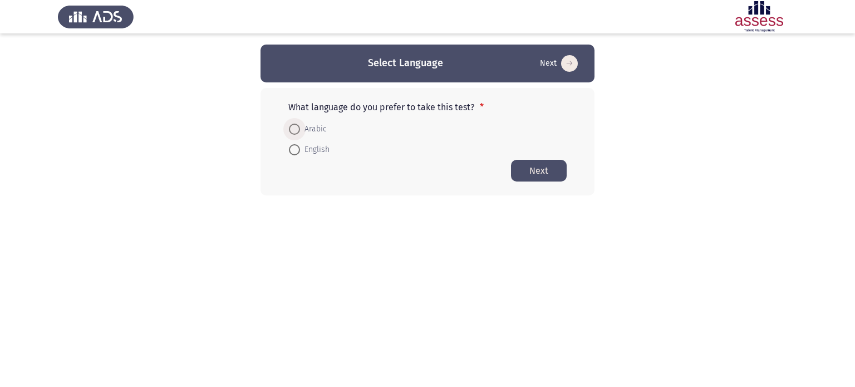
click at [306, 130] on span "Arabic" at bounding box center [313, 129] width 27 height 13
click at [300, 130] on input "Arabic" at bounding box center [294, 129] width 11 height 11
radio input "true"
click at [535, 165] on button "Next" at bounding box center [539, 170] width 56 height 22
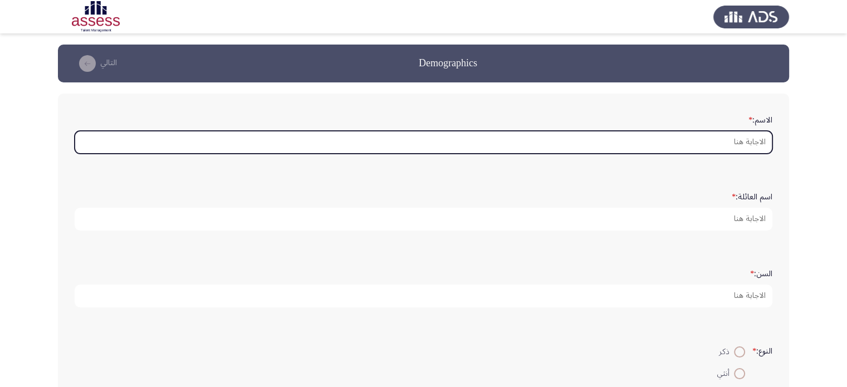
click at [712, 151] on input "الاسم: *" at bounding box center [424, 142] width 698 height 23
type input "h"
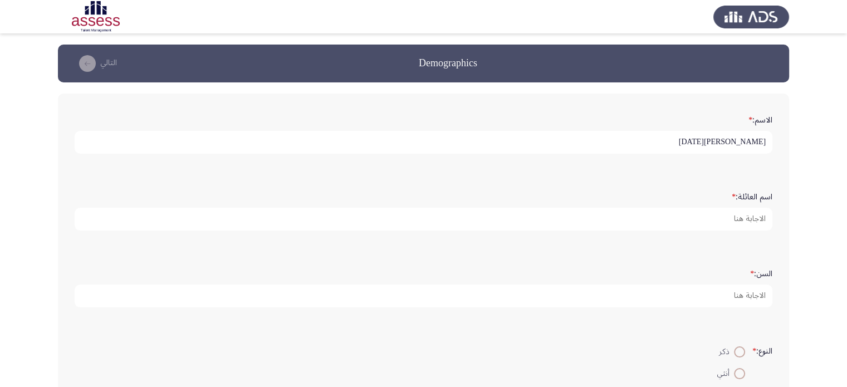
drag, startPoint x: 702, startPoint y: 139, endPoint x: 749, endPoint y: 132, distance: 47.3
click at [749, 132] on input "[PERSON_NAME][DATE]" at bounding box center [424, 142] width 698 height 23
type input "[PERSON_NAME]"
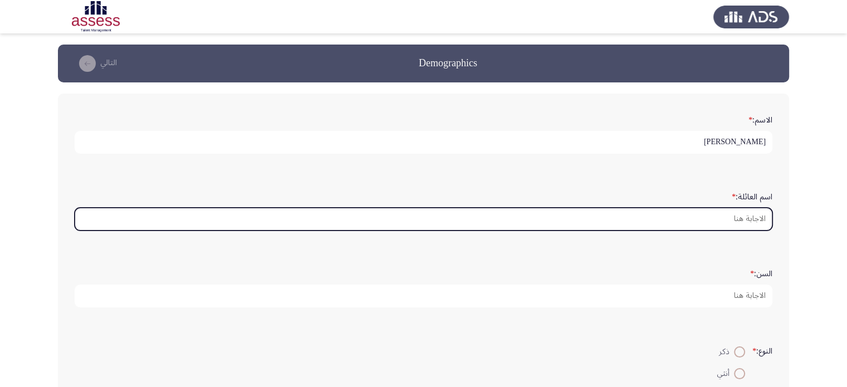
click at [733, 216] on input "اسم العائلة: *" at bounding box center [424, 219] width 698 height 23
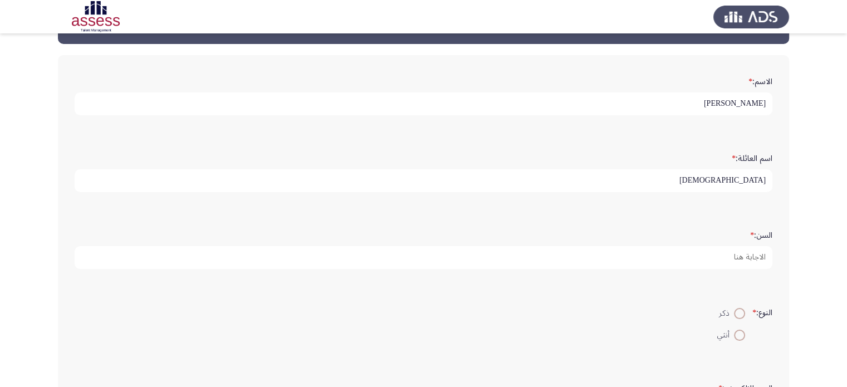
scroll to position [56, 0]
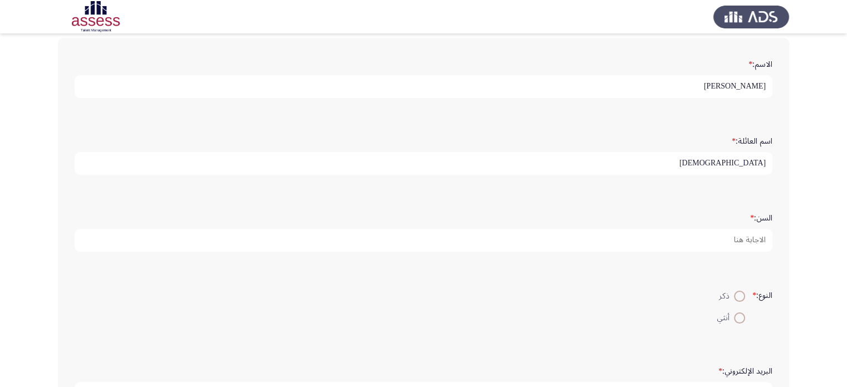
type input "[DEMOGRAPHIC_DATA]"
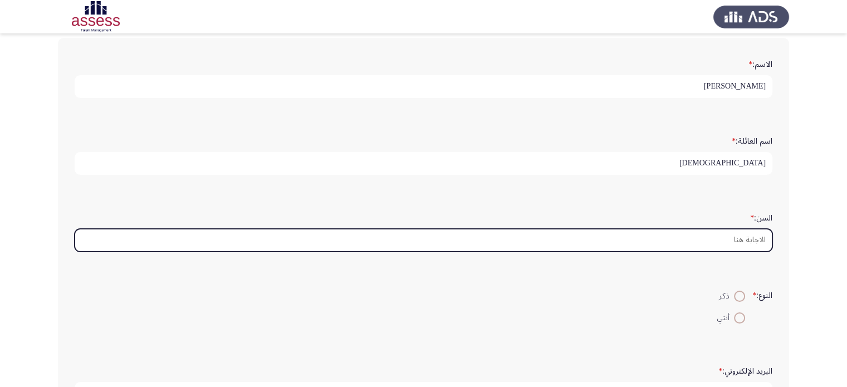
click at [740, 230] on input "السن: *" at bounding box center [424, 240] width 698 height 23
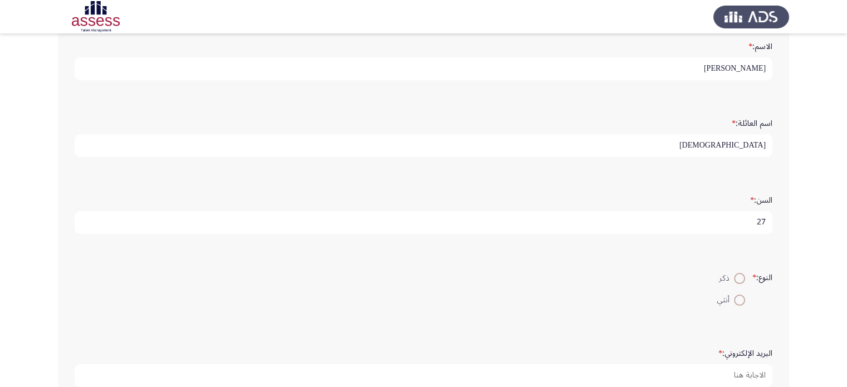
scroll to position [111, 0]
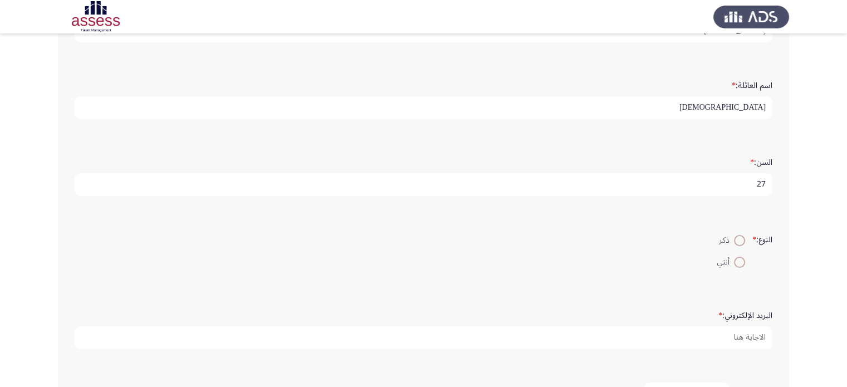
type input "27"
drag, startPoint x: 736, startPoint y: 240, endPoint x: 684, endPoint y: 254, distance: 54.2
click at [737, 240] on span at bounding box center [739, 240] width 11 height 11
click at [737, 240] on input "ذكر" at bounding box center [739, 240] width 11 height 11
radio input "true"
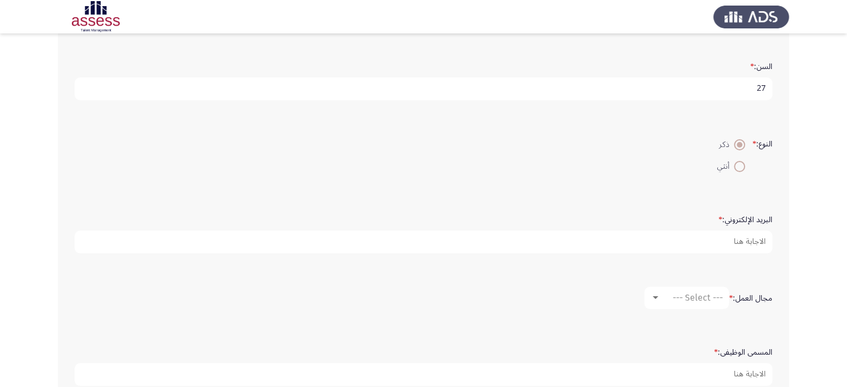
scroll to position [223, 0]
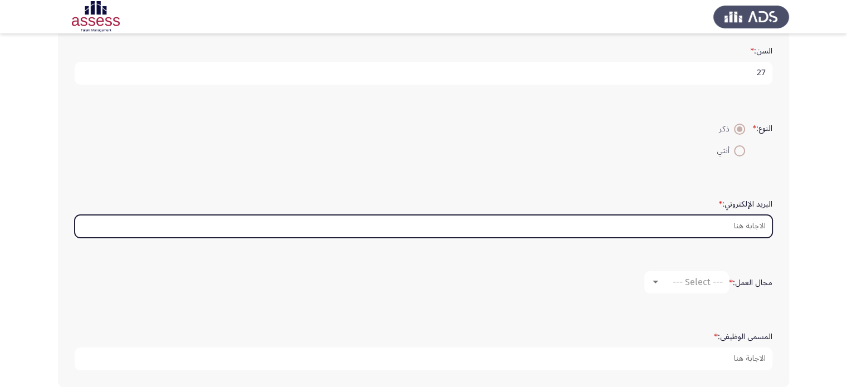
click at [742, 223] on input "البريد الإلكتروني: *" at bounding box center [424, 226] width 698 height 23
type input "ش"
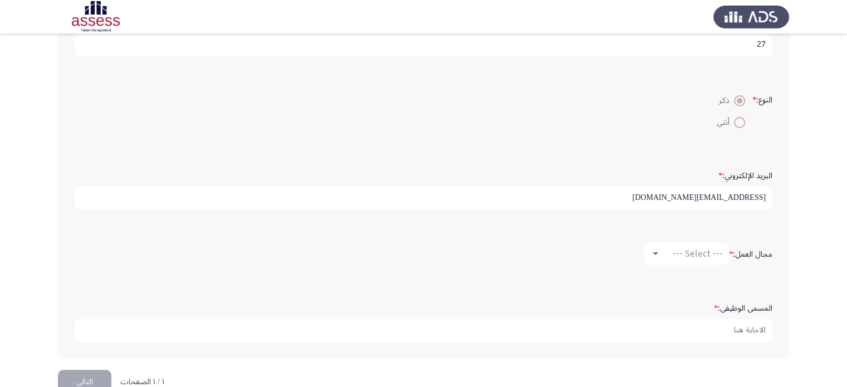
scroll to position [274, 0]
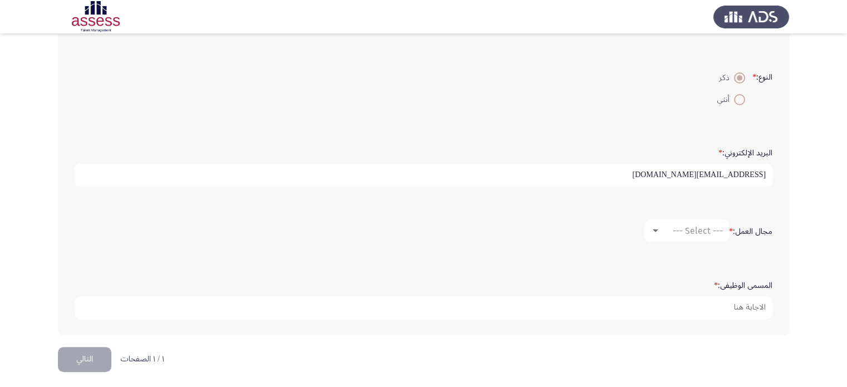
type input "[EMAIL_ADDRESS][DOMAIN_NAME]"
click at [669, 228] on div "--- Select ---" at bounding box center [692, 231] width 62 height 11
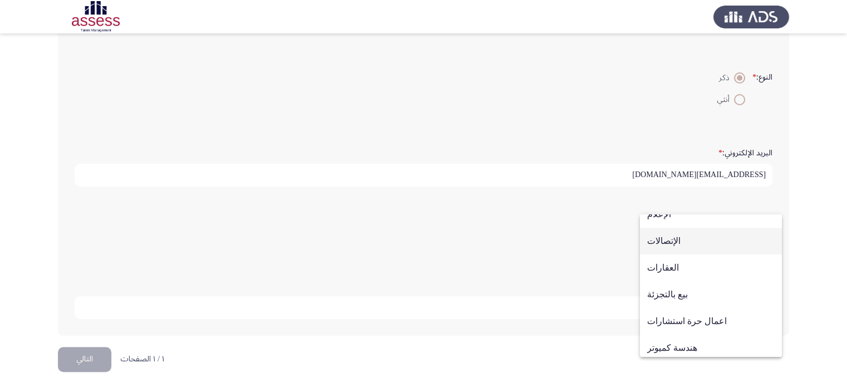
scroll to position [365, 0]
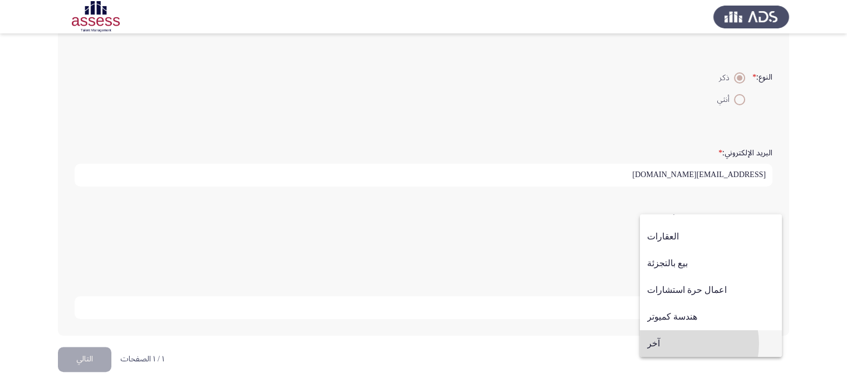
click at [677, 344] on span "آخر" at bounding box center [711, 343] width 128 height 27
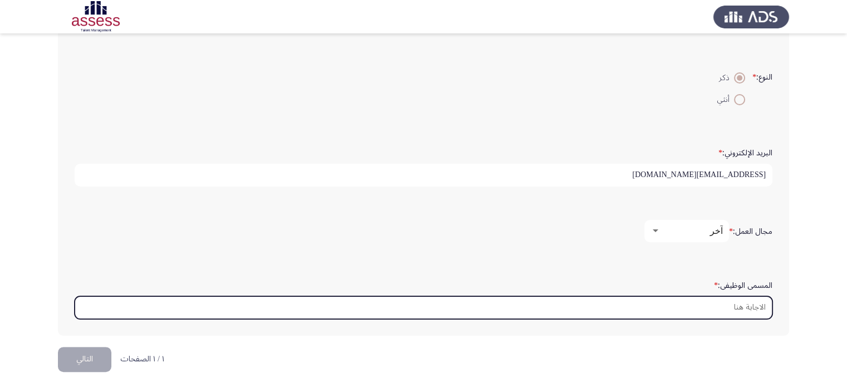
click at [758, 304] on input "المسمى الوظيفى: *" at bounding box center [424, 307] width 698 height 23
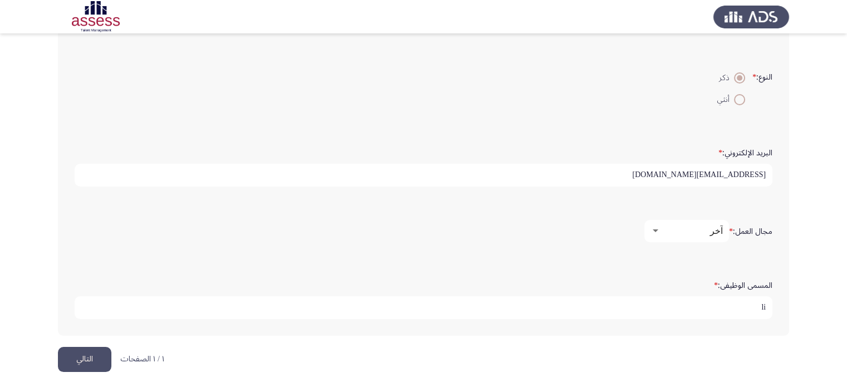
type input "l"
type input "مهندس كهرباء"
click at [78, 353] on button "التالي" at bounding box center [84, 359] width 53 height 25
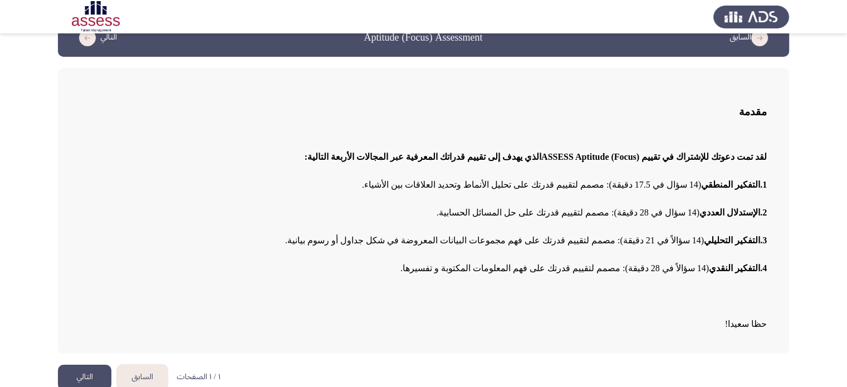
scroll to position [37, 0]
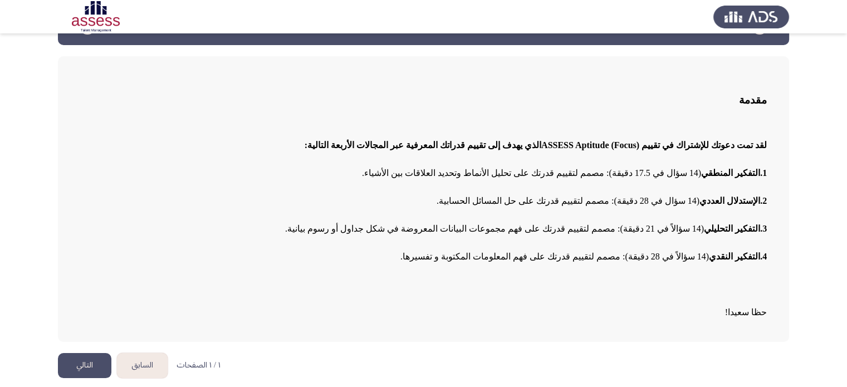
click at [82, 366] on button "التالي" at bounding box center [84, 365] width 53 height 25
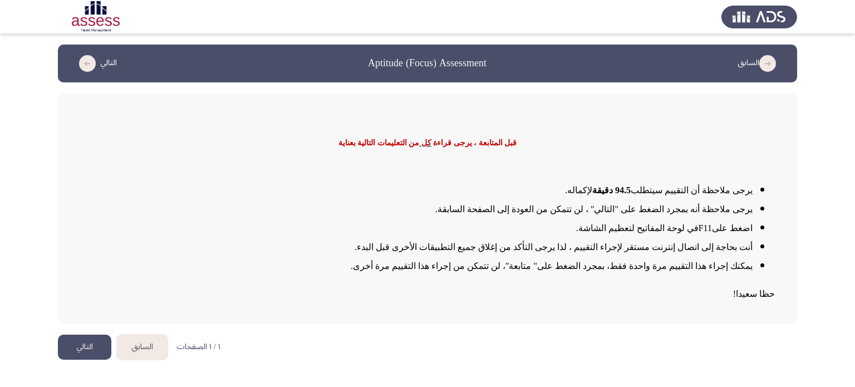
click at [85, 349] on button "التالي" at bounding box center [84, 347] width 53 height 25
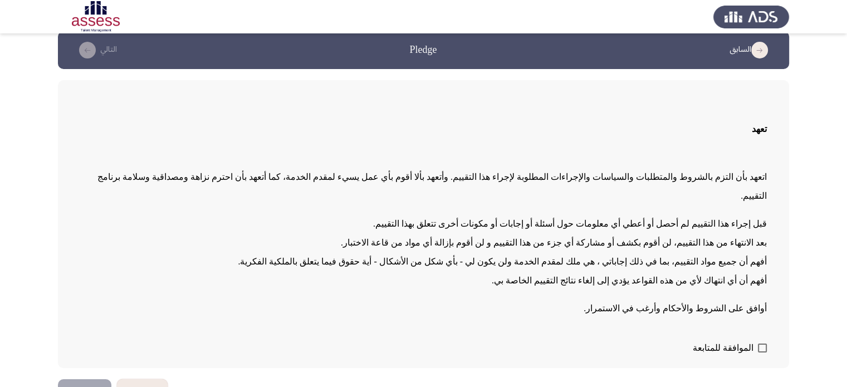
scroll to position [20, 0]
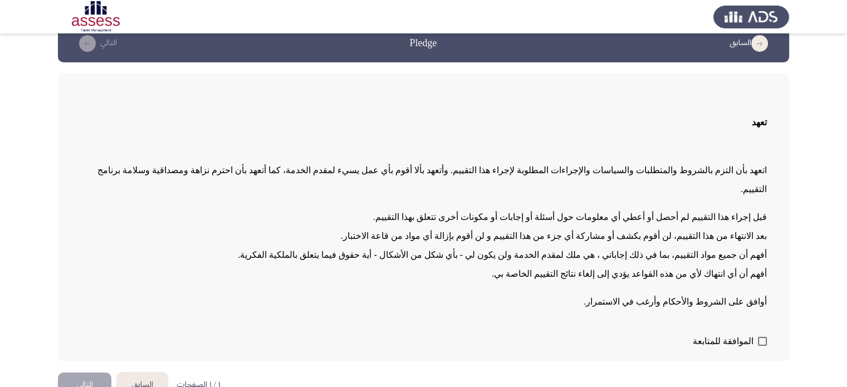
click at [759, 337] on span at bounding box center [762, 341] width 9 height 9
click at [762, 346] on input "الموافقة للمتابعة" at bounding box center [762, 346] width 1 height 1
checkbox input "true"
click at [80, 373] on button "التالي" at bounding box center [84, 385] width 53 height 25
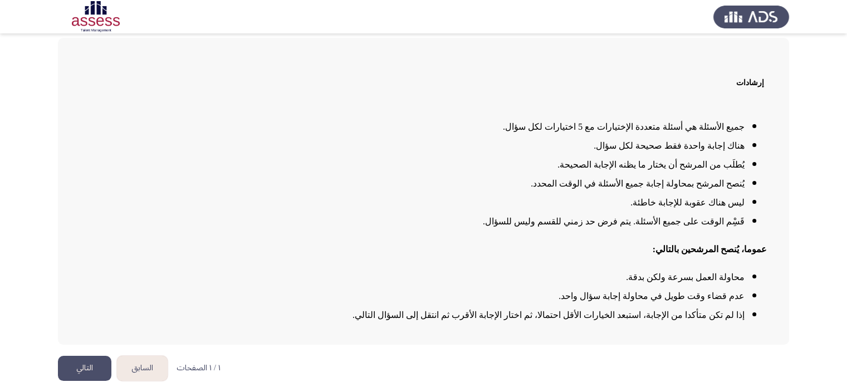
scroll to position [58, 0]
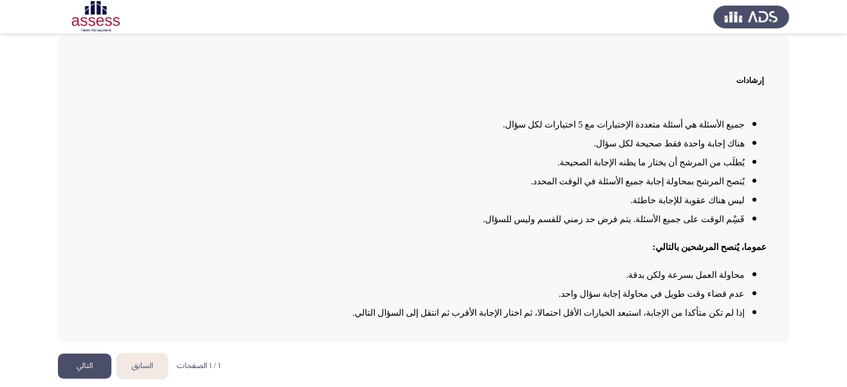
click at [79, 363] on button "التالي" at bounding box center [84, 366] width 53 height 25
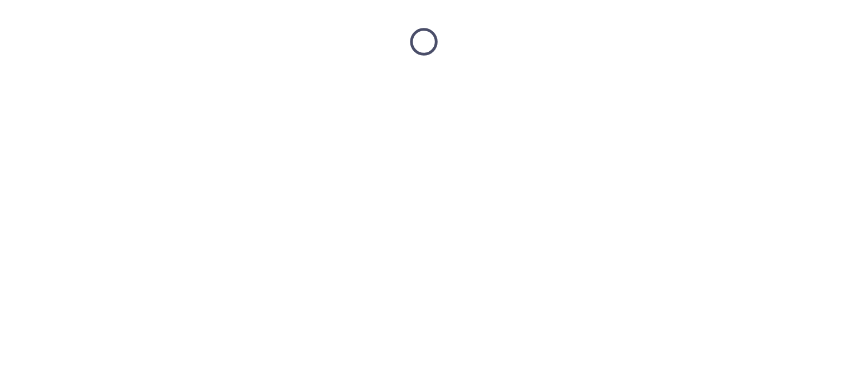
scroll to position [0, 0]
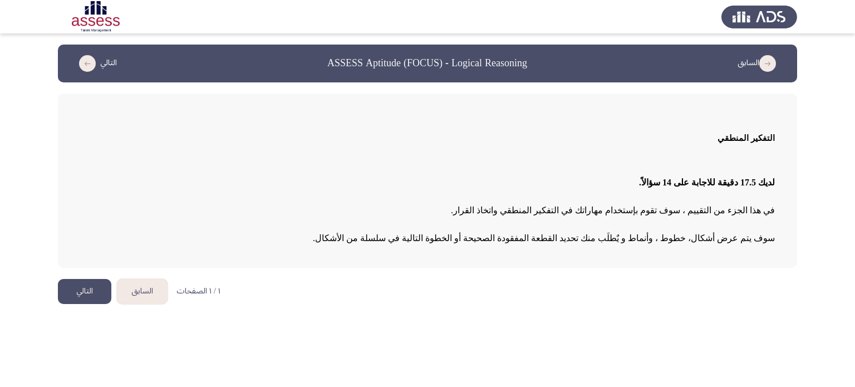
click at [68, 288] on button "التالي" at bounding box center [84, 291] width 53 height 25
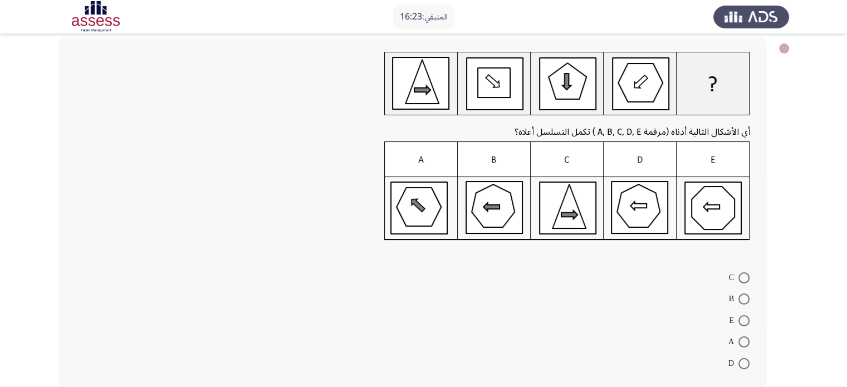
scroll to position [110, 0]
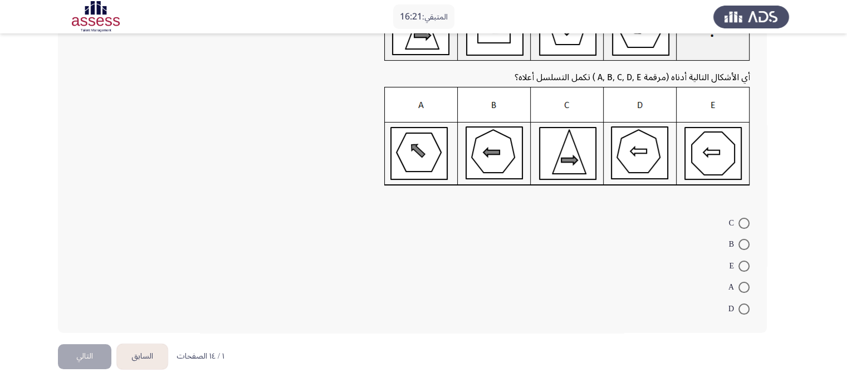
click at [744, 244] on span at bounding box center [743, 244] width 11 height 11
click at [744, 244] on input "B" at bounding box center [743, 244] width 11 height 11
radio input "true"
click at [82, 356] on button "التالي" at bounding box center [84, 356] width 53 height 25
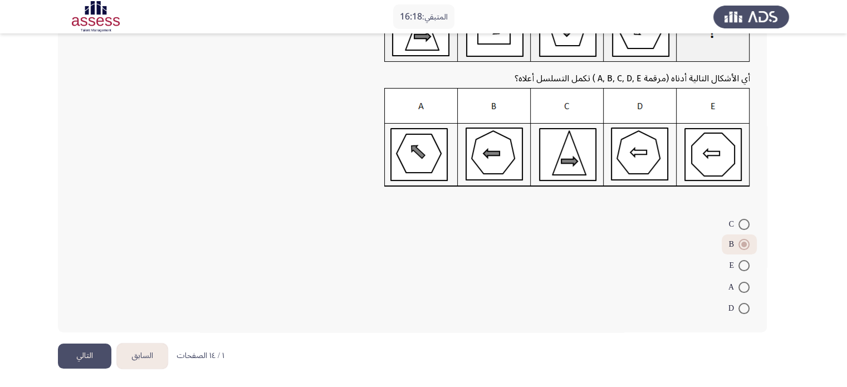
scroll to position [0, 0]
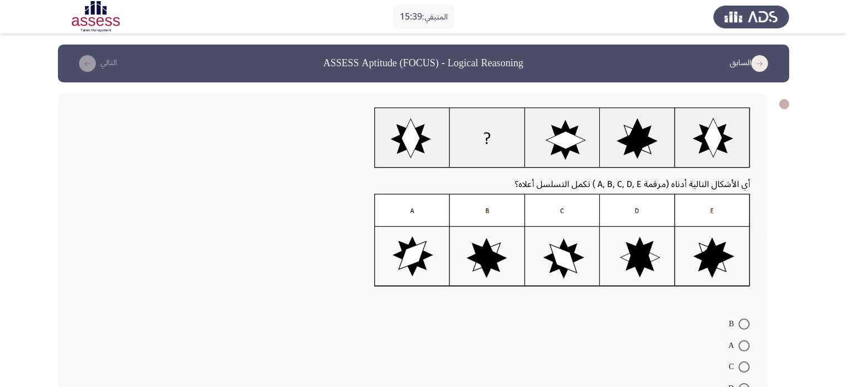
click at [740, 317] on label "B" at bounding box center [739, 323] width 21 height 13
click at [740, 319] on input "B" at bounding box center [743, 324] width 11 height 11
radio input "true"
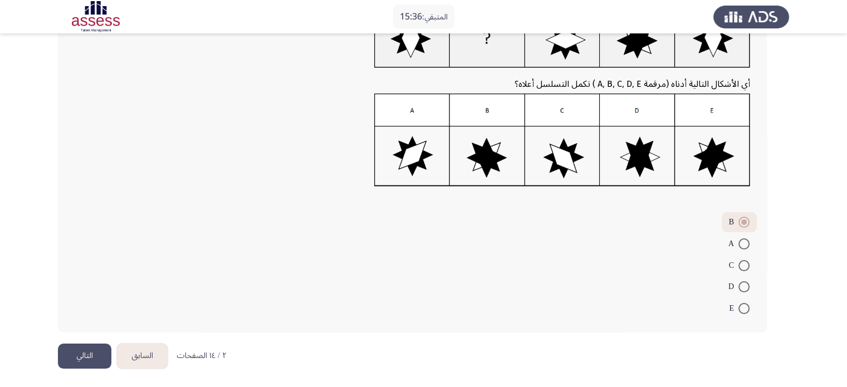
click at [80, 361] on button "التالي" at bounding box center [84, 356] width 53 height 25
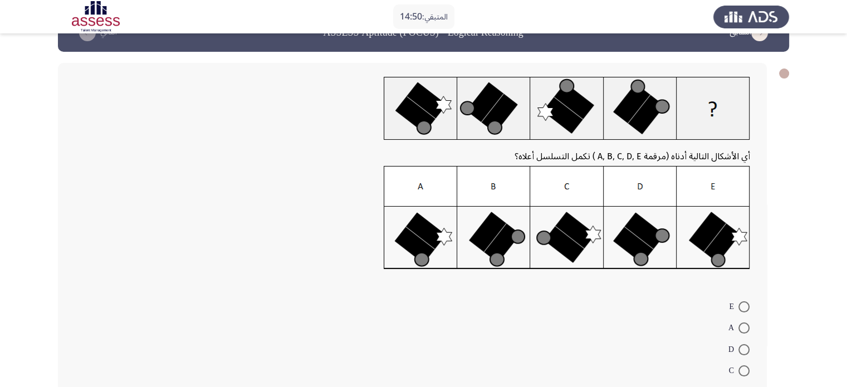
scroll to position [56, 0]
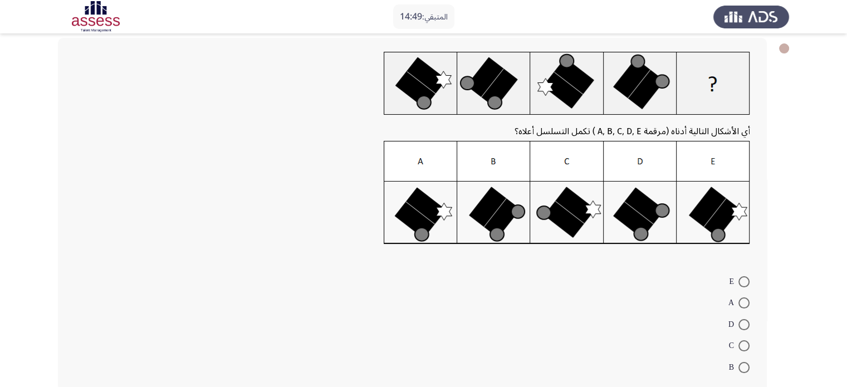
click at [744, 301] on span at bounding box center [743, 302] width 11 height 11
click at [744, 301] on input "A" at bounding box center [743, 302] width 11 height 11
radio input "true"
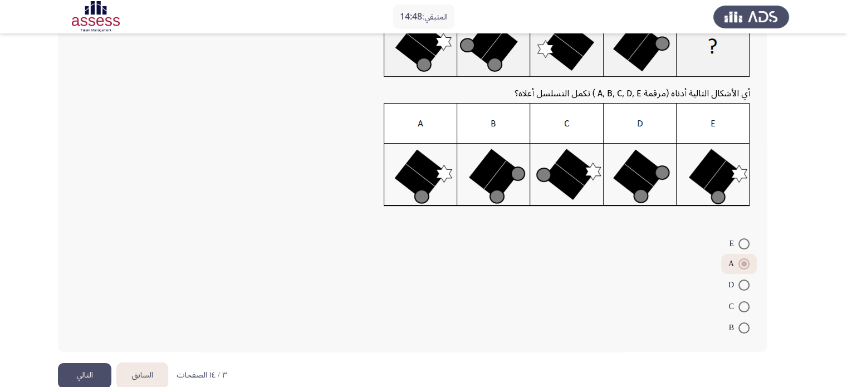
scroll to position [113, 0]
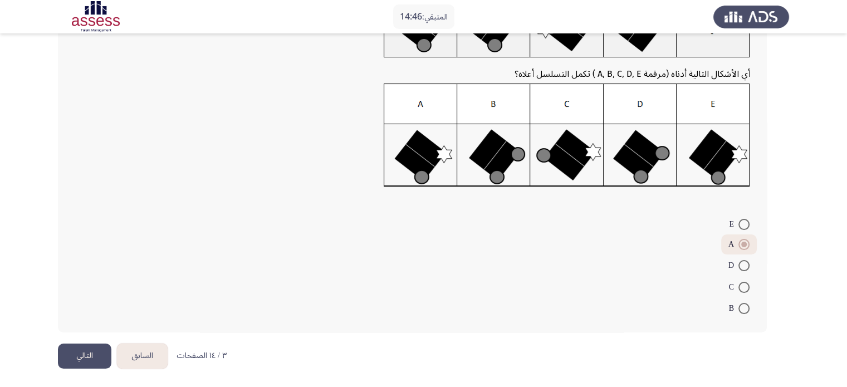
click at [85, 356] on button "التالي" at bounding box center [84, 356] width 53 height 25
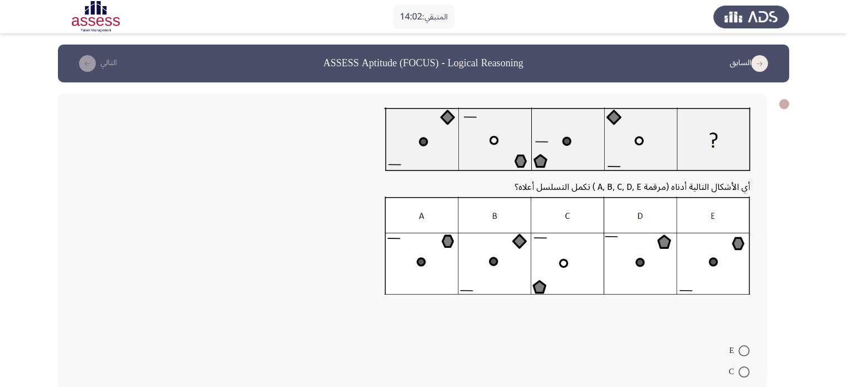
click at [744, 351] on span at bounding box center [743, 350] width 11 height 11
click at [744, 351] on input "E" at bounding box center [743, 350] width 11 height 11
radio input "true"
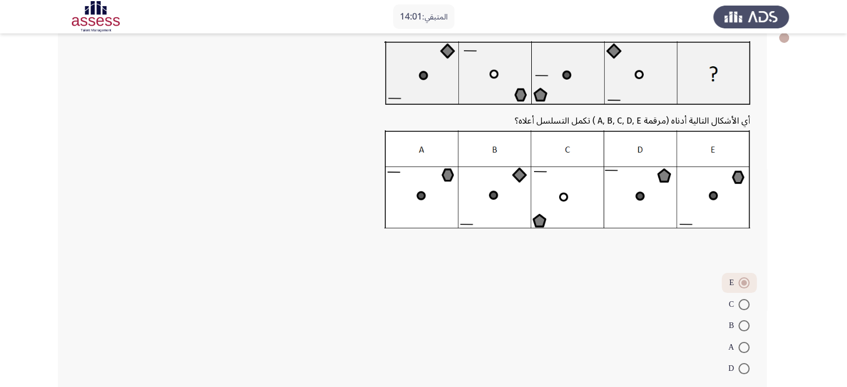
scroll to position [126, 0]
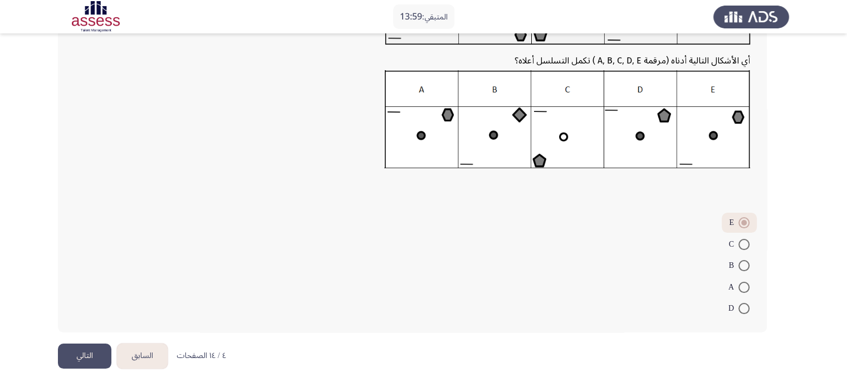
click at [74, 358] on button "التالي" at bounding box center [84, 356] width 53 height 25
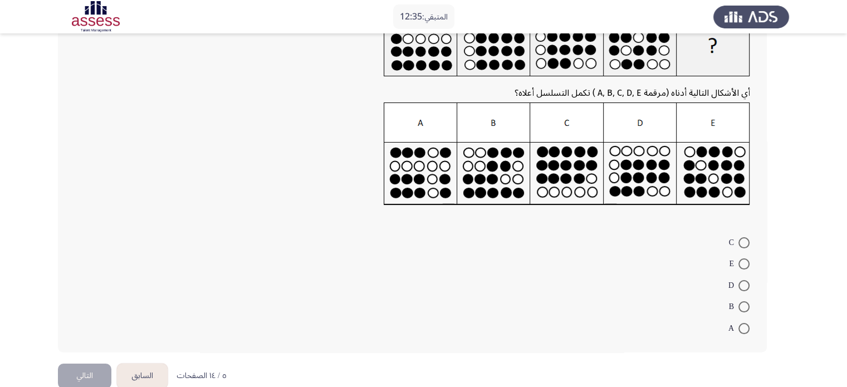
scroll to position [111, 0]
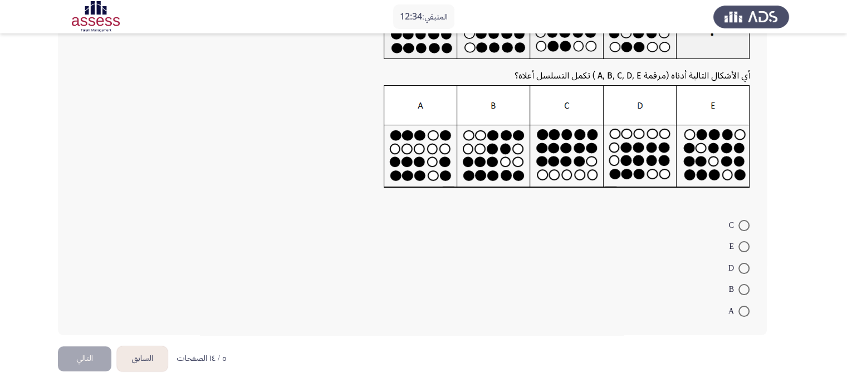
click at [746, 310] on span at bounding box center [743, 311] width 11 height 11
click at [746, 310] on input "A" at bounding box center [743, 311] width 11 height 11
radio input "true"
click at [82, 353] on button "التالي" at bounding box center [84, 357] width 53 height 25
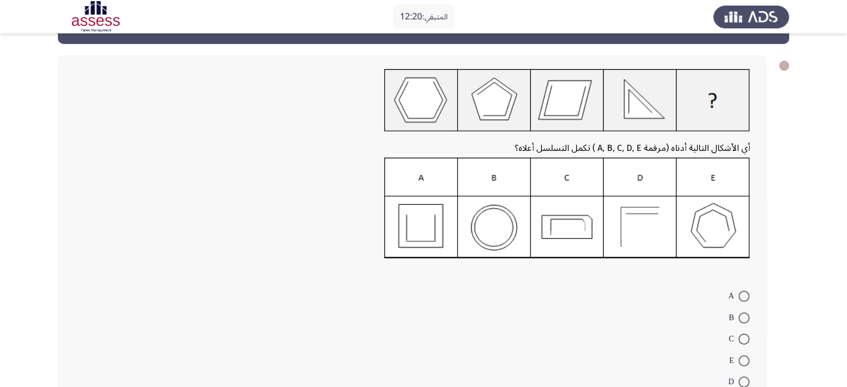
scroll to position [56, 0]
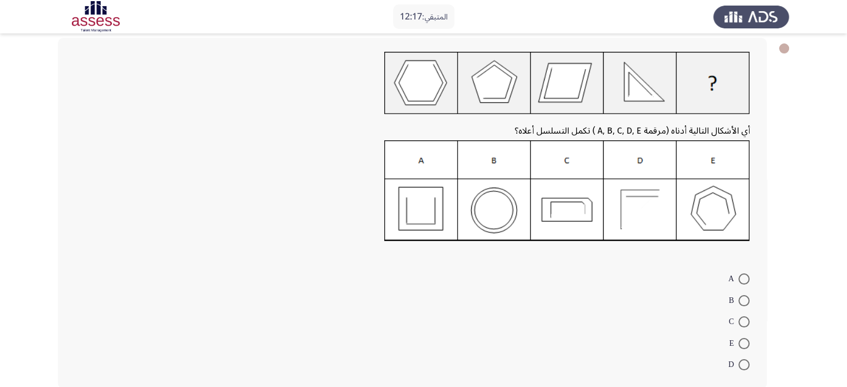
click at [746, 365] on span at bounding box center [743, 364] width 11 height 11
click at [746, 365] on input "D" at bounding box center [743, 364] width 11 height 11
radio input "true"
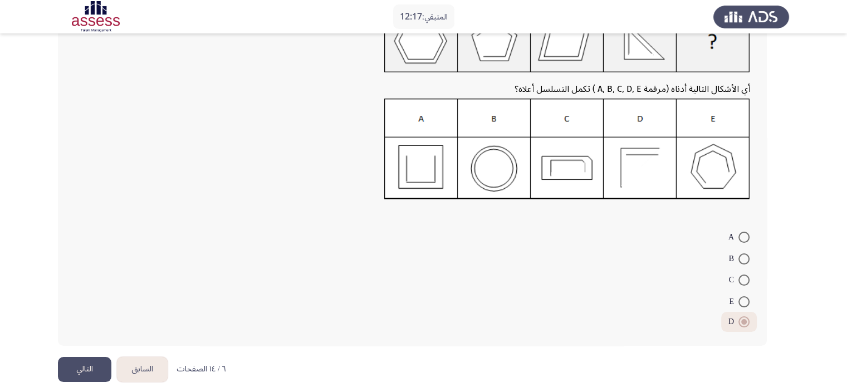
scroll to position [111, 0]
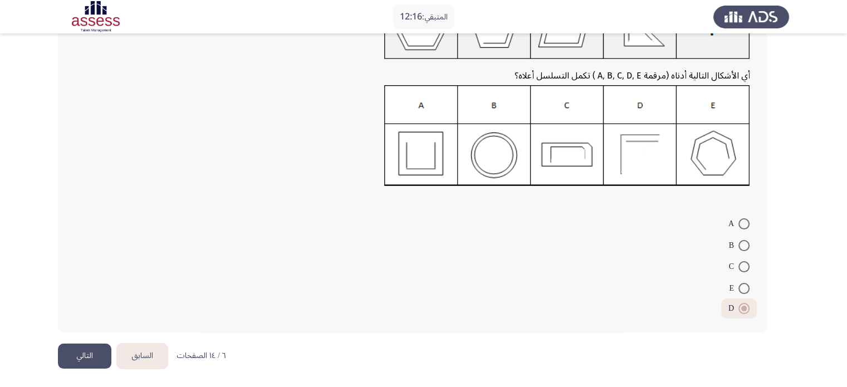
click at [87, 349] on button "التالي" at bounding box center [84, 356] width 53 height 25
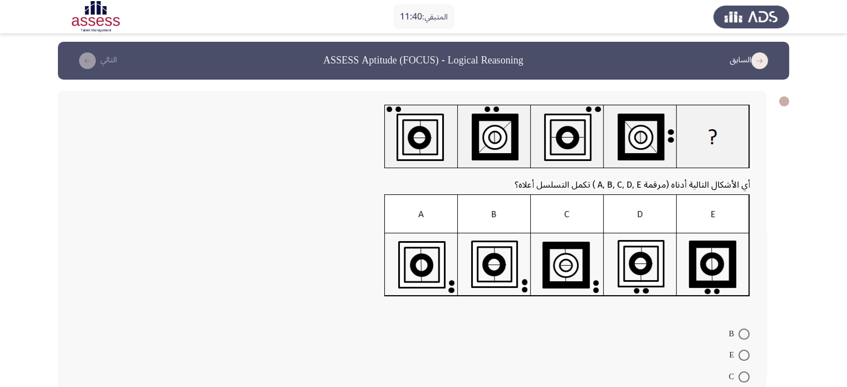
scroll to position [56, 0]
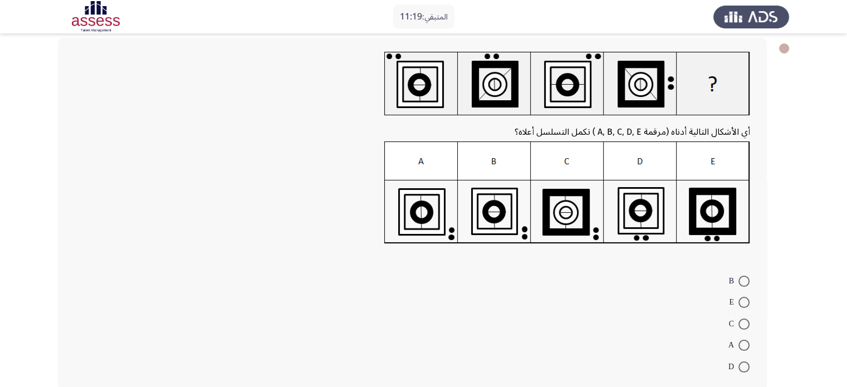
click at [742, 344] on span at bounding box center [743, 345] width 11 height 11
click at [742, 344] on input "A" at bounding box center [743, 345] width 11 height 11
radio input "true"
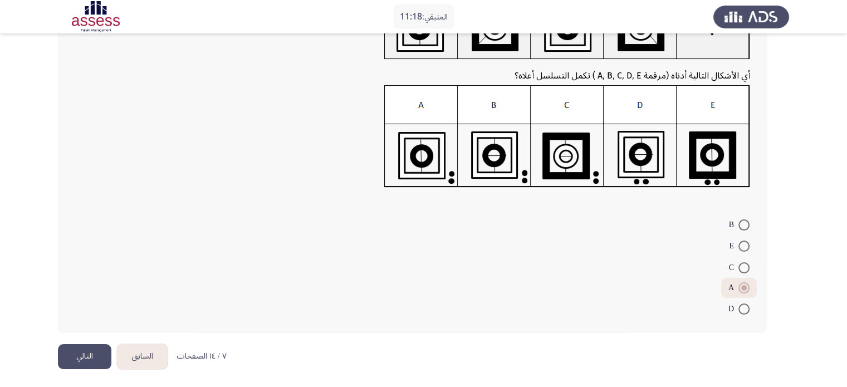
scroll to position [113, 0]
click at [71, 351] on button "التالي" at bounding box center [84, 356] width 53 height 25
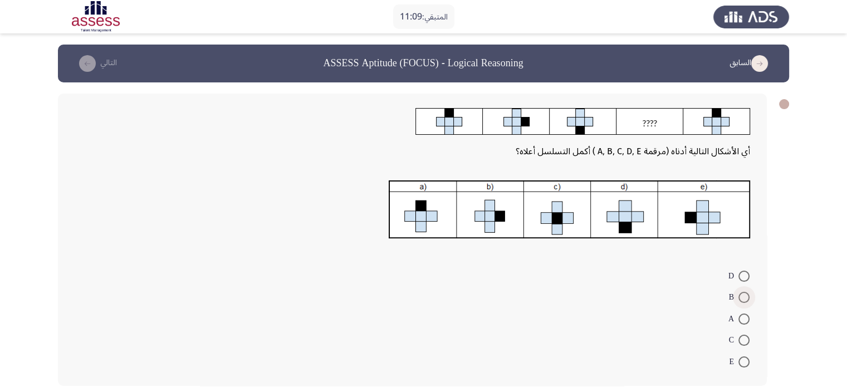
click at [745, 293] on span at bounding box center [743, 297] width 11 height 11
click at [745, 293] on input "B" at bounding box center [743, 297] width 11 height 11
radio input "true"
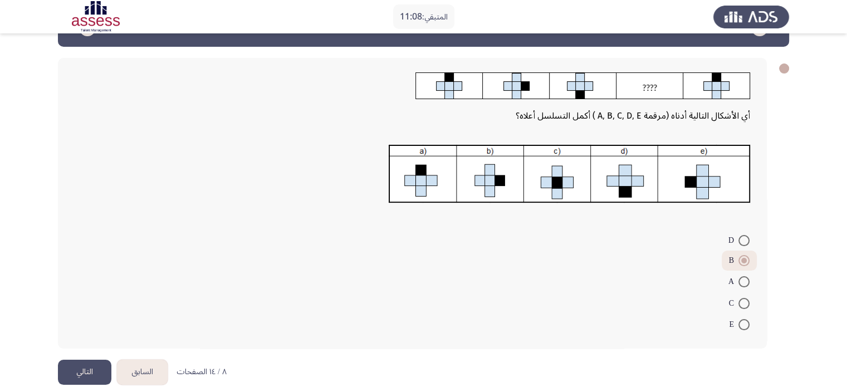
scroll to position [52, 0]
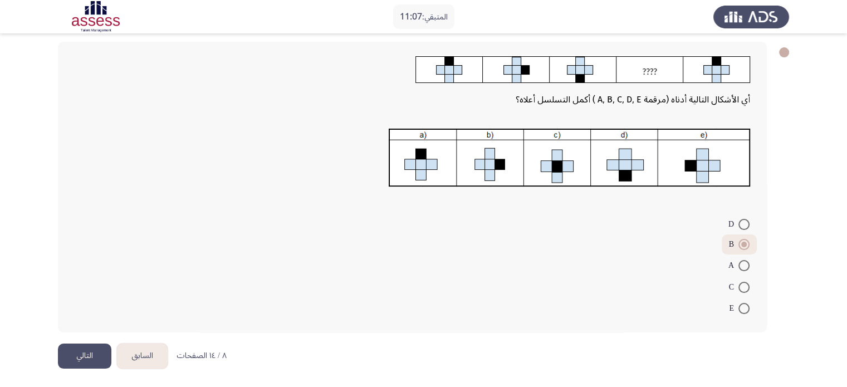
click at [91, 349] on button "التالي" at bounding box center [84, 356] width 53 height 25
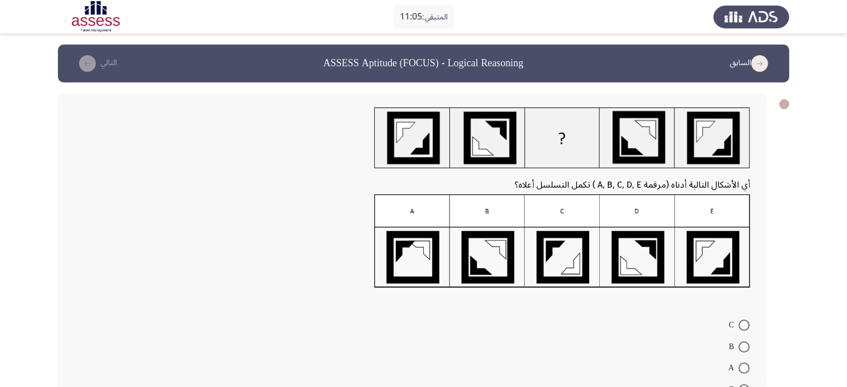
scroll to position [56, 0]
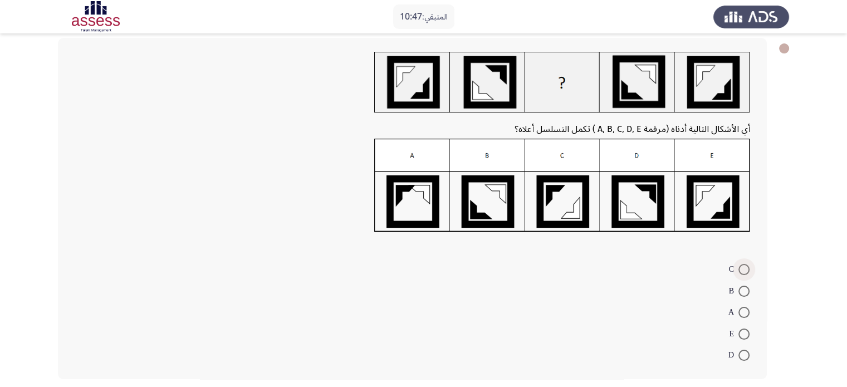
click at [739, 270] on span at bounding box center [743, 269] width 11 height 11
click at [739, 270] on input "C" at bounding box center [743, 269] width 11 height 11
radio input "true"
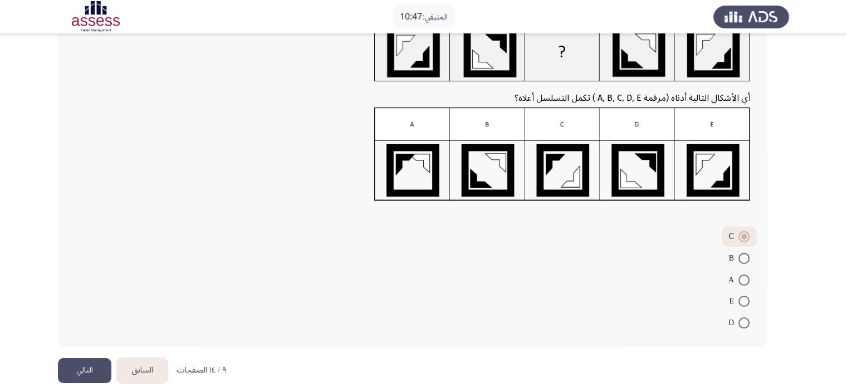
scroll to position [101, 0]
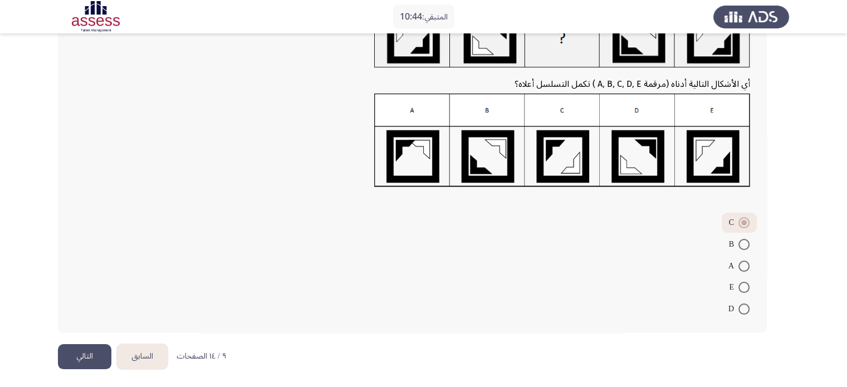
click at [73, 356] on button "التالي" at bounding box center [84, 356] width 53 height 25
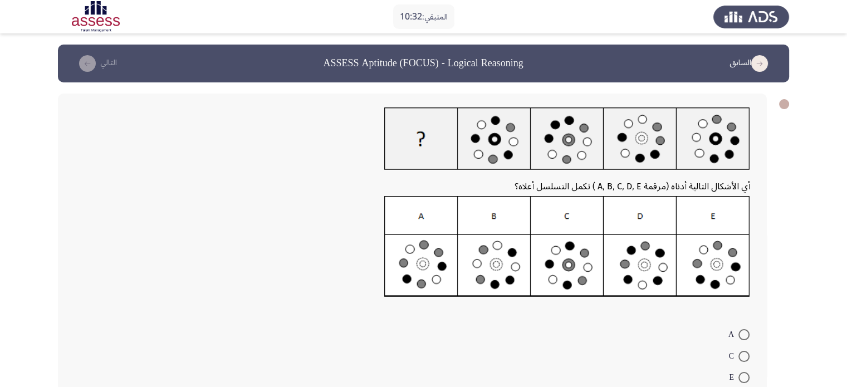
scroll to position [56, 0]
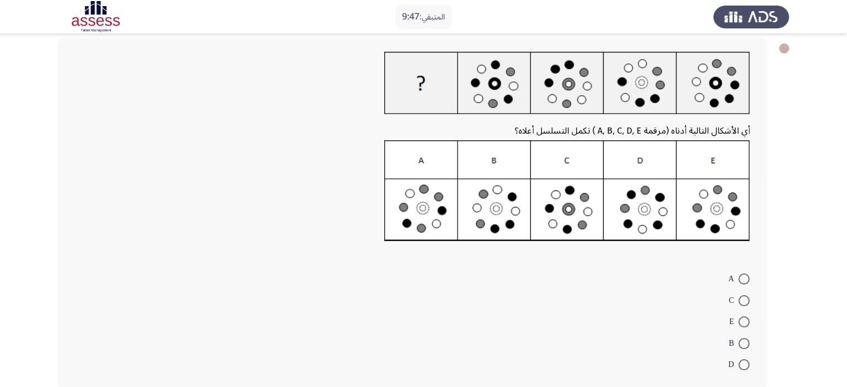
click at [745, 298] on span at bounding box center [743, 300] width 11 height 11
click at [745, 298] on input "C" at bounding box center [743, 300] width 11 height 11
radio input "true"
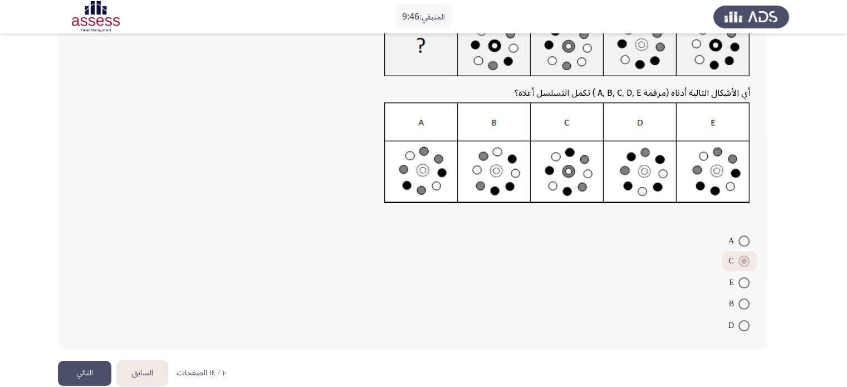
scroll to position [111, 0]
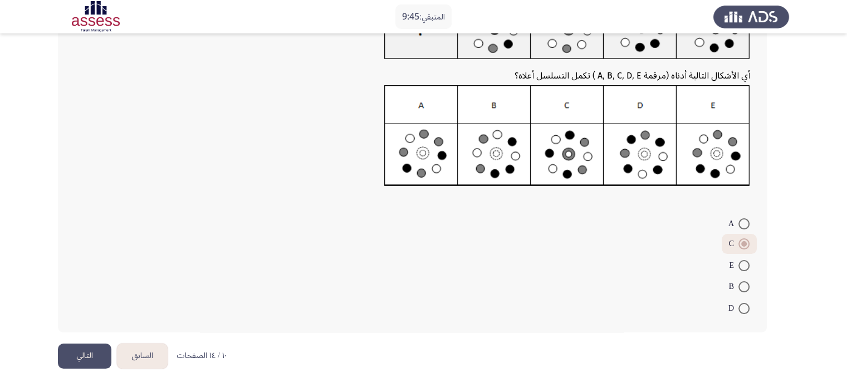
click at [72, 354] on button "التالي" at bounding box center [84, 356] width 53 height 25
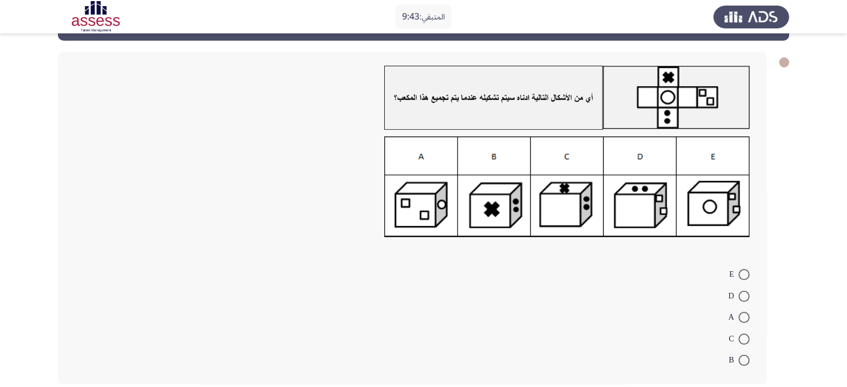
scroll to position [56, 0]
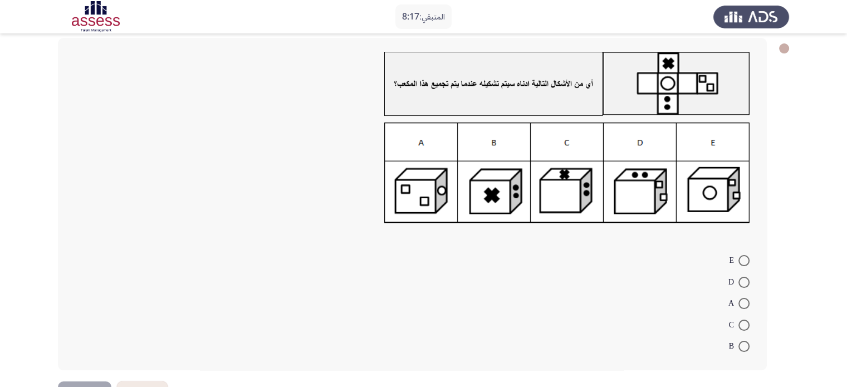
click at [742, 277] on span at bounding box center [743, 282] width 11 height 11
click at [742, 277] on input "D" at bounding box center [743, 282] width 11 height 11
radio input "true"
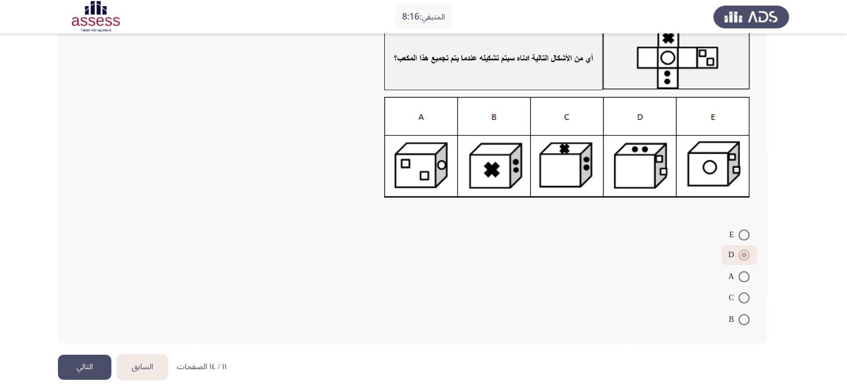
scroll to position [92, 0]
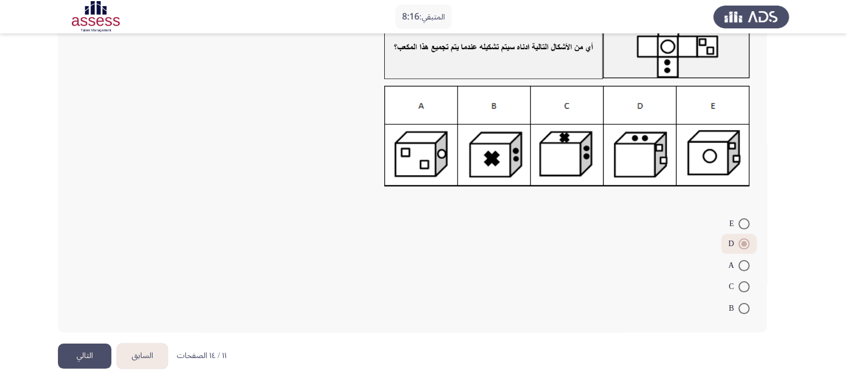
click at [76, 356] on button "التالي" at bounding box center [84, 356] width 53 height 25
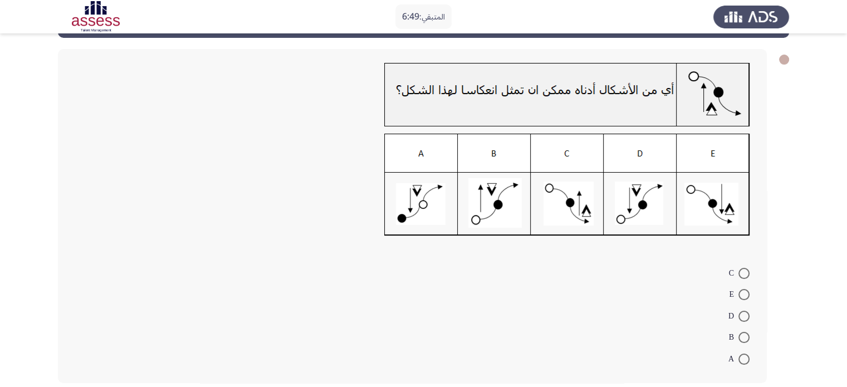
scroll to position [0, 0]
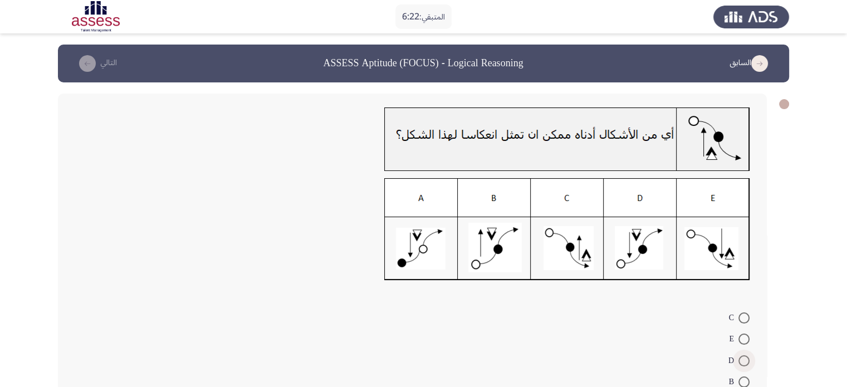
click at [745, 358] on span at bounding box center [743, 360] width 11 height 11
click at [745, 358] on input "D" at bounding box center [743, 360] width 11 height 11
radio input "true"
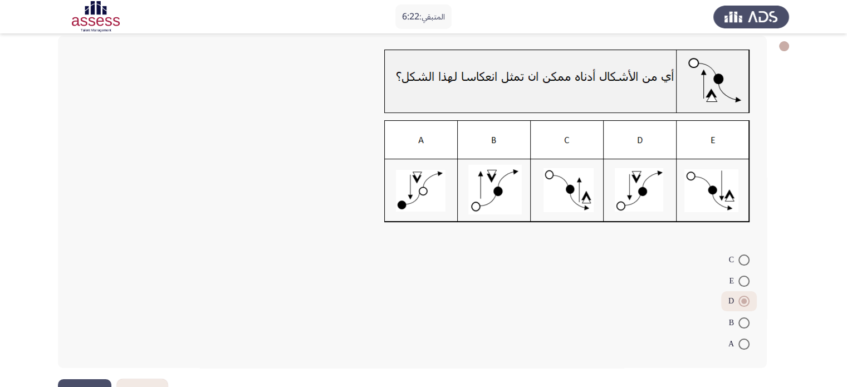
scroll to position [94, 0]
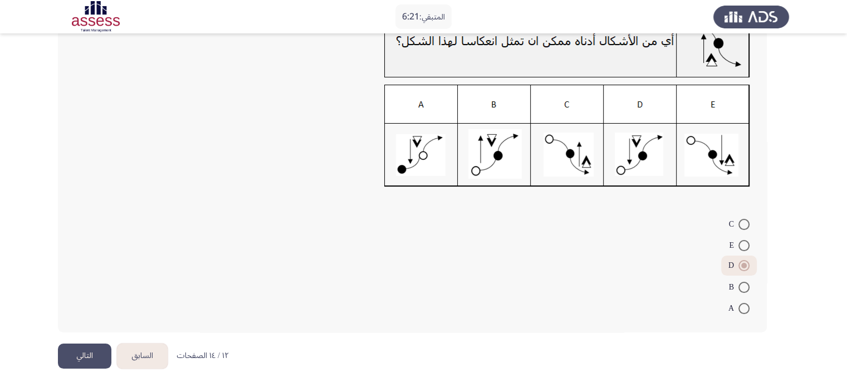
click at [91, 353] on button "التالي" at bounding box center [84, 356] width 53 height 25
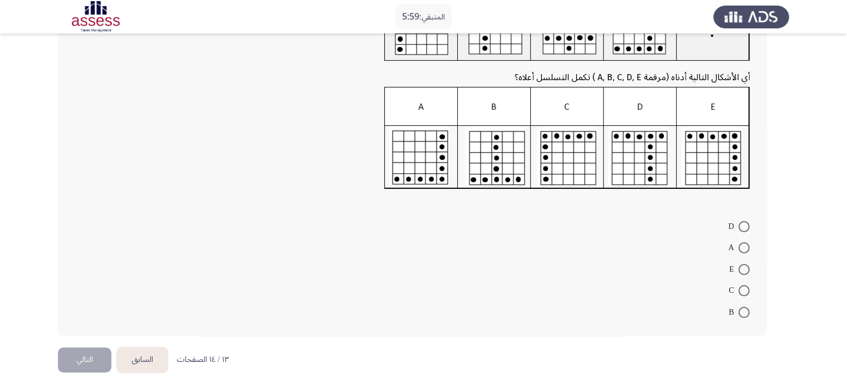
scroll to position [114, 0]
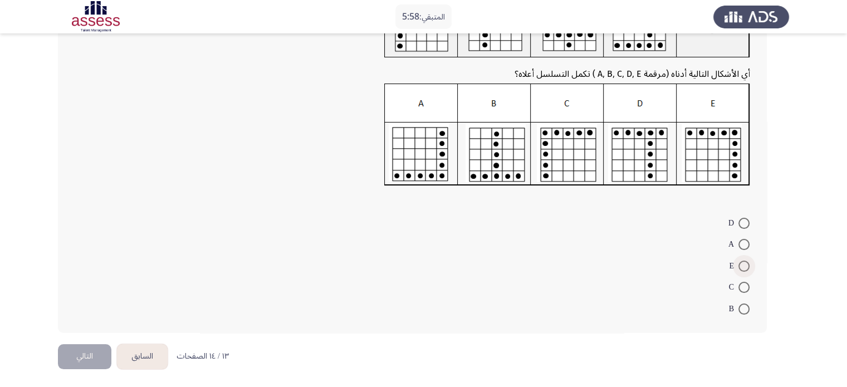
click at [745, 262] on span at bounding box center [743, 266] width 11 height 11
click at [745, 262] on input "E" at bounding box center [743, 266] width 11 height 11
radio input "true"
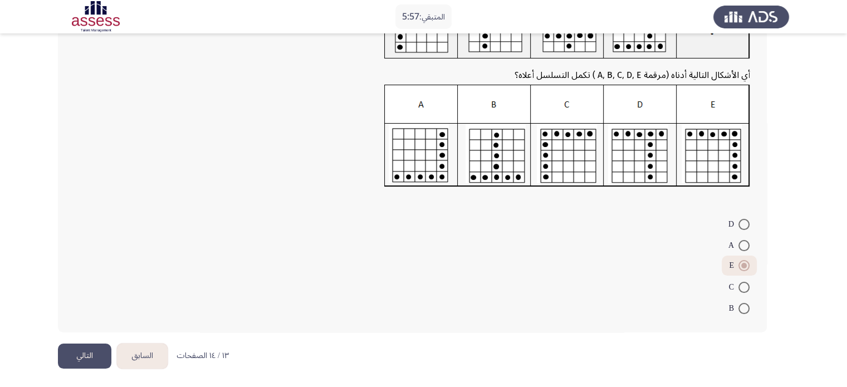
click at [76, 349] on button "التالي" at bounding box center [84, 356] width 53 height 25
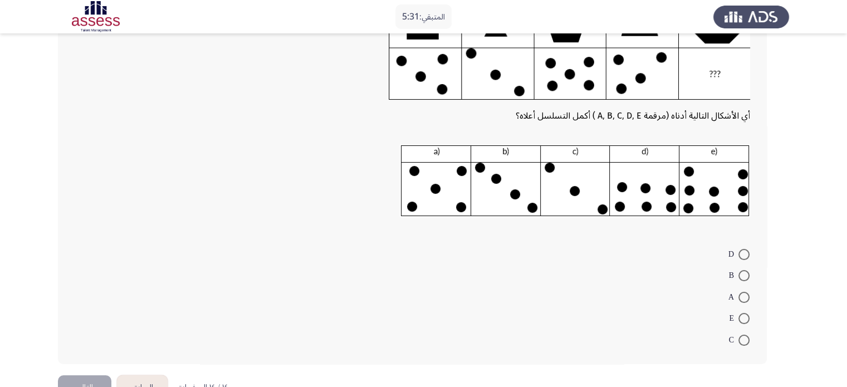
scroll to position [111, 0]
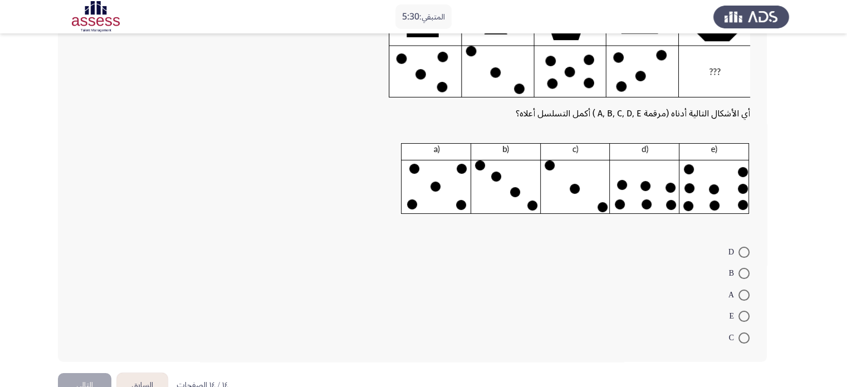
click at [749, 311] on span at bounding box center [743, 316] width 11 height 11
click at [749, 311] on input "E" at bounding box center [743, 316] width 11 height 11
radio input "true"
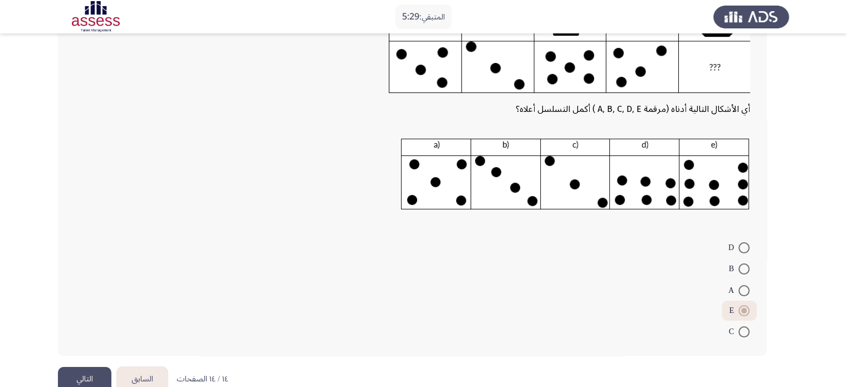
scroll to position [139, 0]
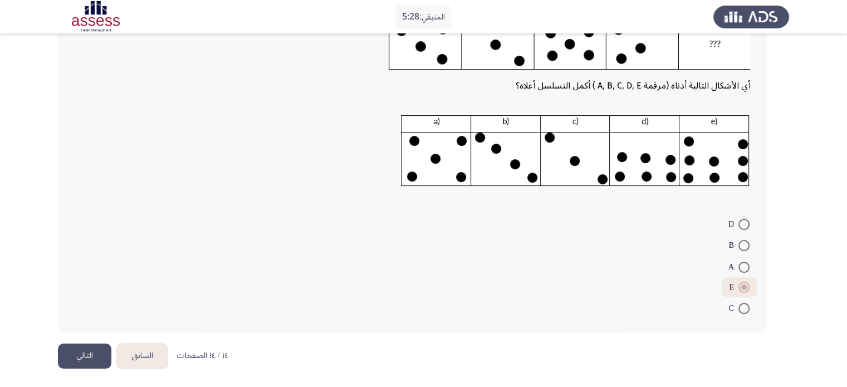
click at [66, 349] on button "التالي" at bounding box center [84, 356] width 53 height 25
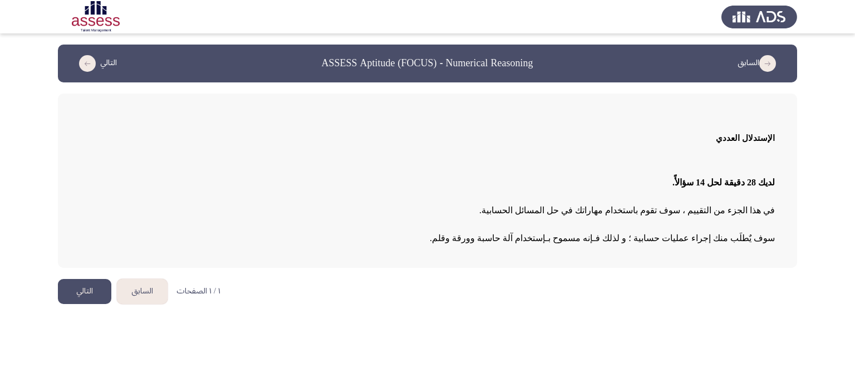
click at [72, 290] on button "التالي" at bounding box center [84, 291] width 53 height 25
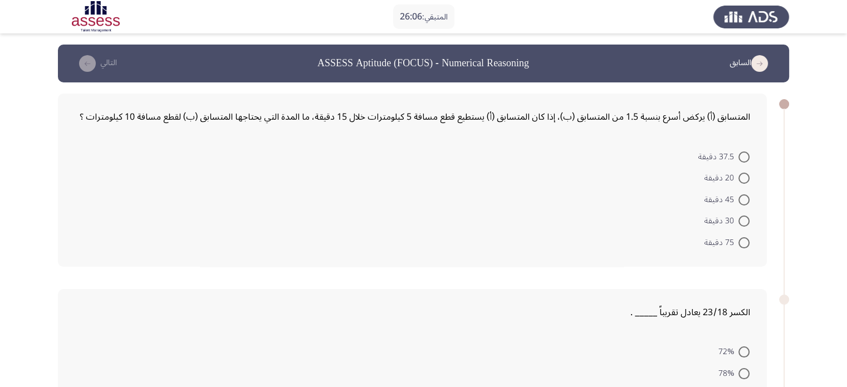
click at [744, 178] on span at bounding box center [743, 178] width 11 height 11
click at [744, 178] on input "20 دقيقة" at bounding box center [743, 178] width 11 height 11
radio input "true"
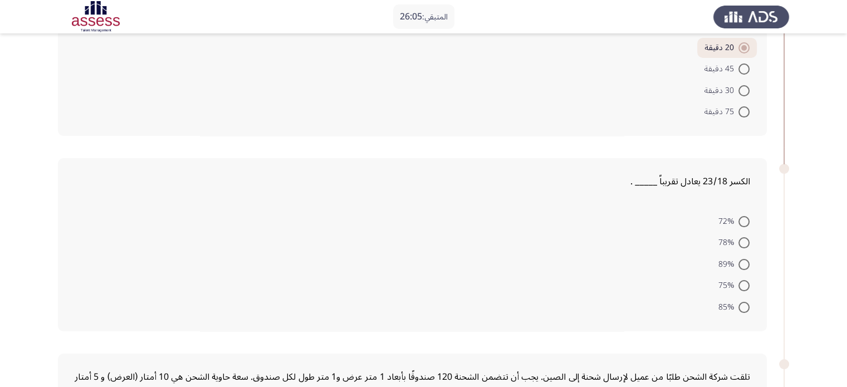
scroll to position [167, 0]
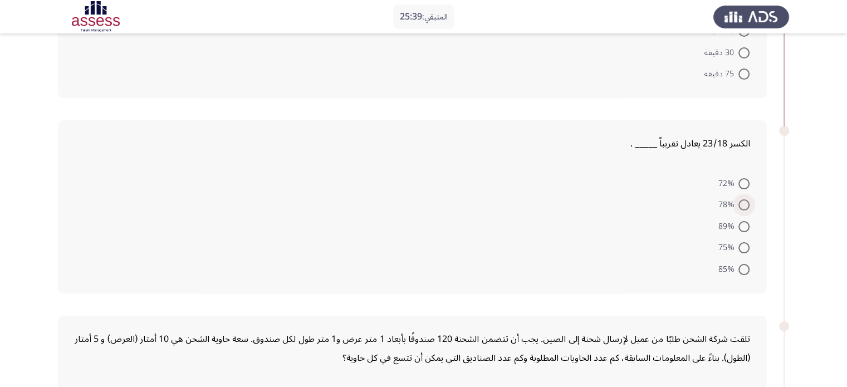
click at [744, 207] on span at bounding box center [743, 204] width 11 height 11
click at [744, 207] on input "78%" at bounding box center [743, 204] width 11 height 11
radio input "true"
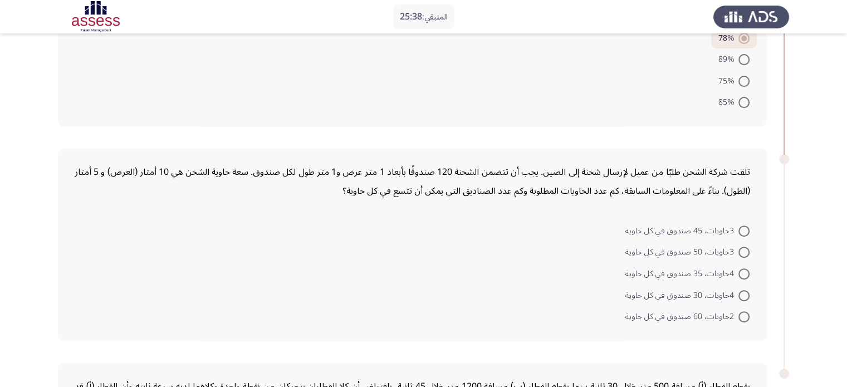
scroll to position [334, 0]
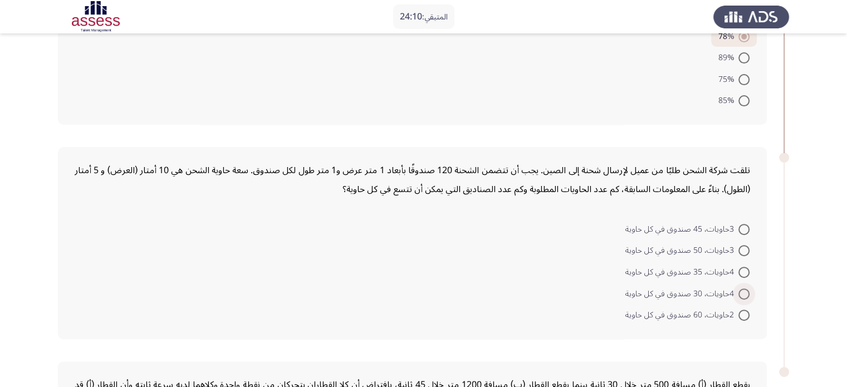
click at [744, 293] on span at bounding box center [743, 293] width 11 height 11
click at [744, 293] on input "4حاويات، 30 صندوق في كل حاوية" at bounding box center [743, 293] width 11 height 11
radio input "true"
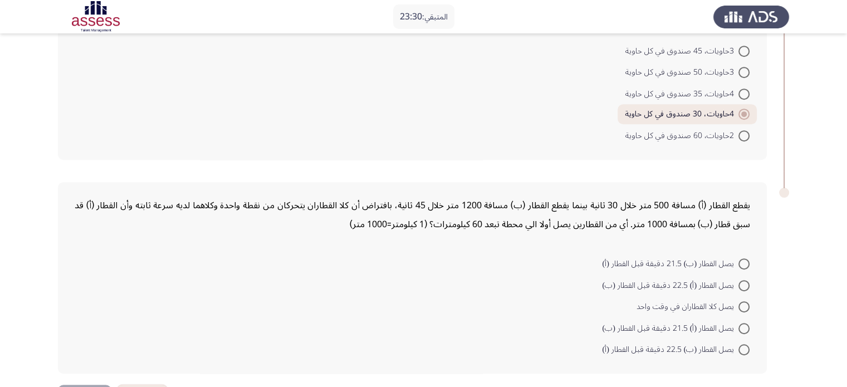
scroll to position [495, 0]
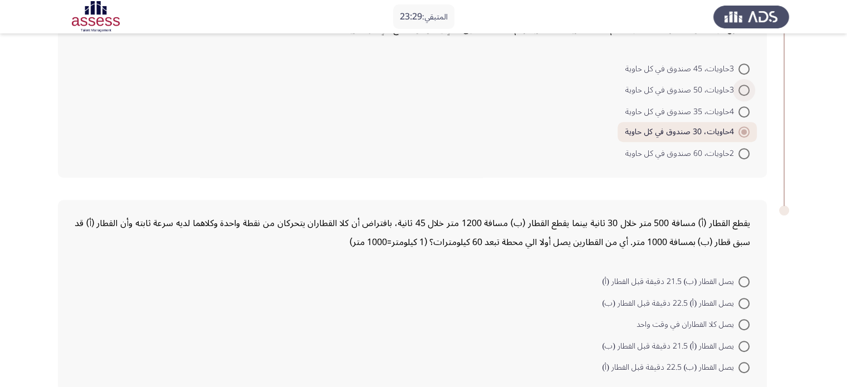
click at [741, 85] on span at bounding box center [743, 90] width 11 height 11
click at [741, 85] on input "3حاويات، 50 صندوق في كل حاوية" at bounding box center [743, 90] width 11 height 11
radio input "true"
click at [744, 298] on span at bounding box center [743, 303] width 11 height 11
click at [744, 298] on input "يصل القطار (أ) 22.5 دقيقة قبل القطار (ب)" at bounding box center [743, 303] width 11 height 11
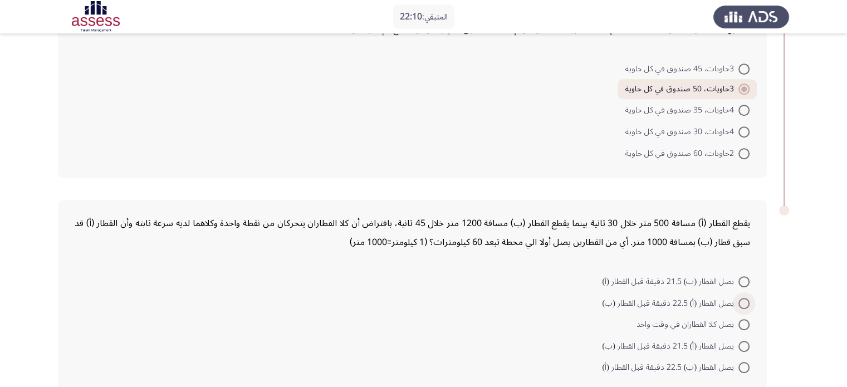
radio input "true"
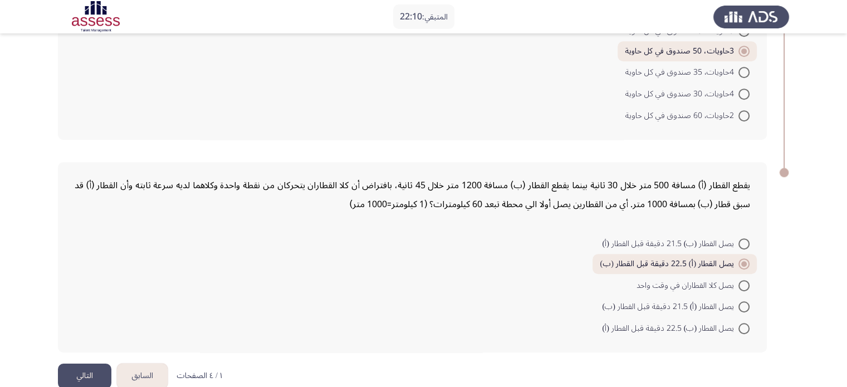
scroll to position [549, 0]
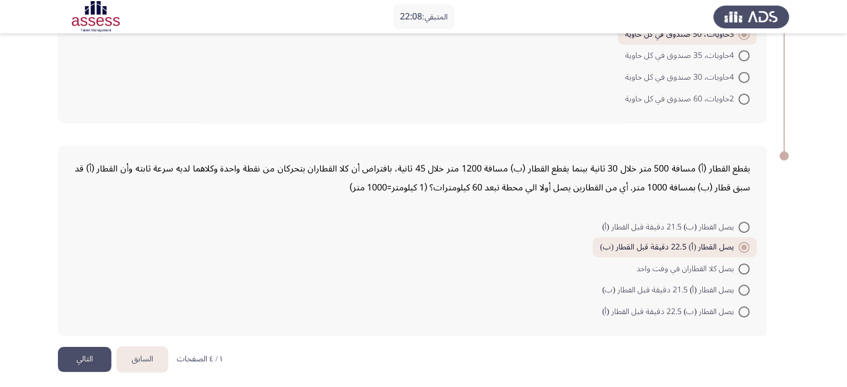
click at [81, 358] on button "التالي" at bounding box center [84, 359] width 53 height 25
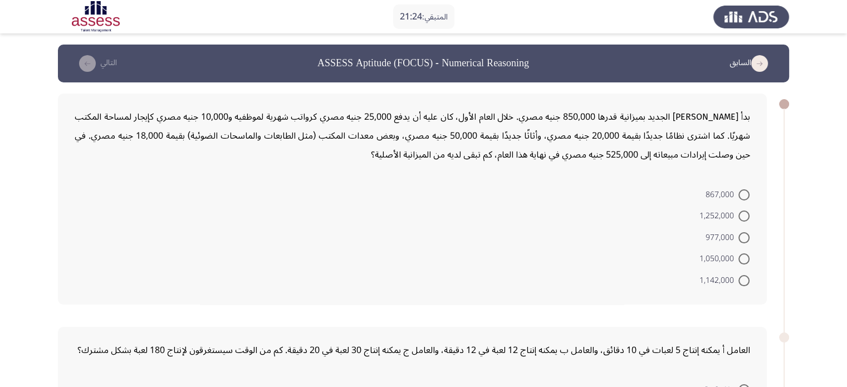
click at [749, 193] on span at bounding box center [743, 194] width 11 height 11
click at [749, 193] on input "867,000" at bounding box center [743, 194] width 11 height 11
radio input "true"
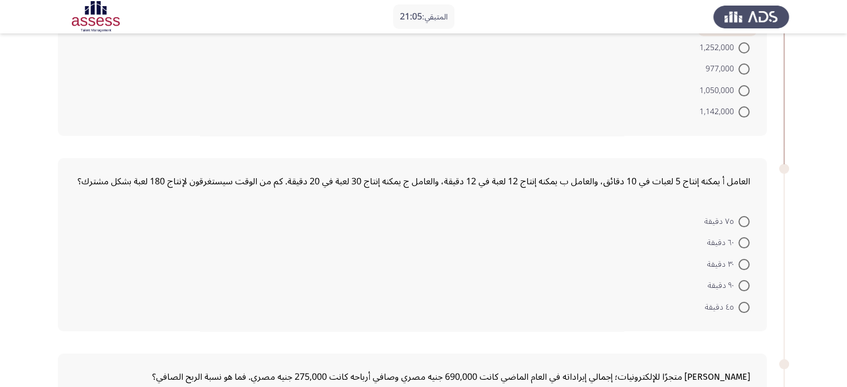
scroll to position [223, 0]
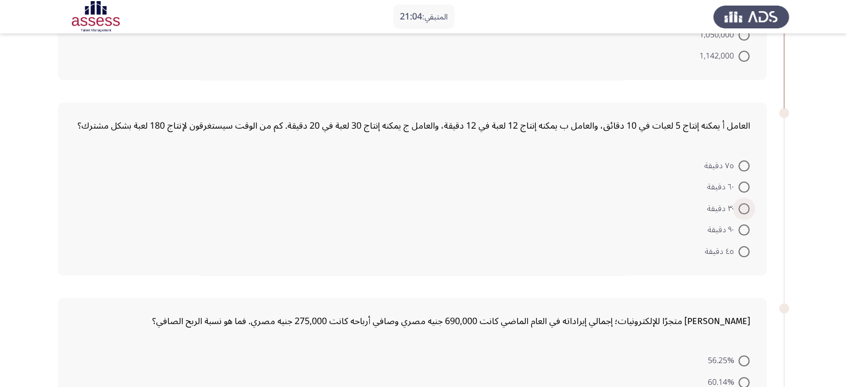
click at [740, 214] on span at bounding box center [743, 208] width 11 height 11
click at [740, 214] on input "٣٠ دقيقة" at bounding box center [743, 208] width 11 height 11
radio input "true"
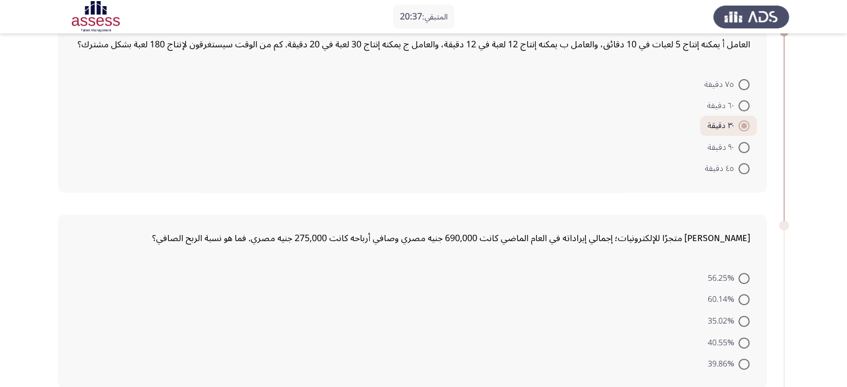
scroll to position [334, 0]
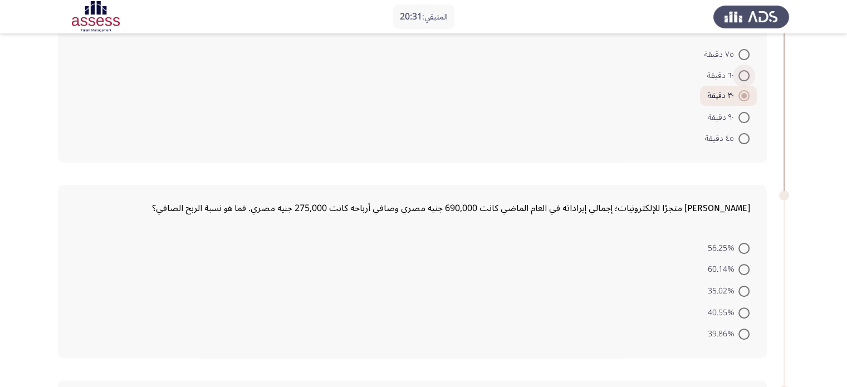
click at [740, 81] on span at bounding box center [743, 75] width 11 height 11
click at [740, 81] on input "٦٠ دقيقة" at bounding box center [743, 75] width 11 height 11
radio input "true"
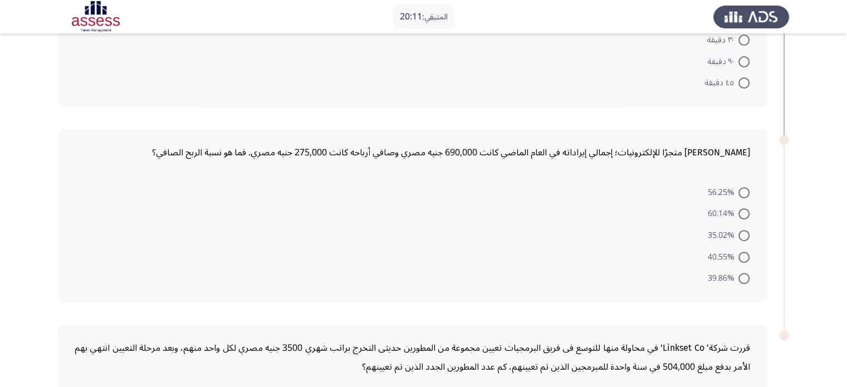
click at [746, 241] on span at bounding box center [743, 235] width 11 height 11
click at [746, 241] on input "35.02%" at bounding box center [743, 235] width 11 height 11
radio input "true"
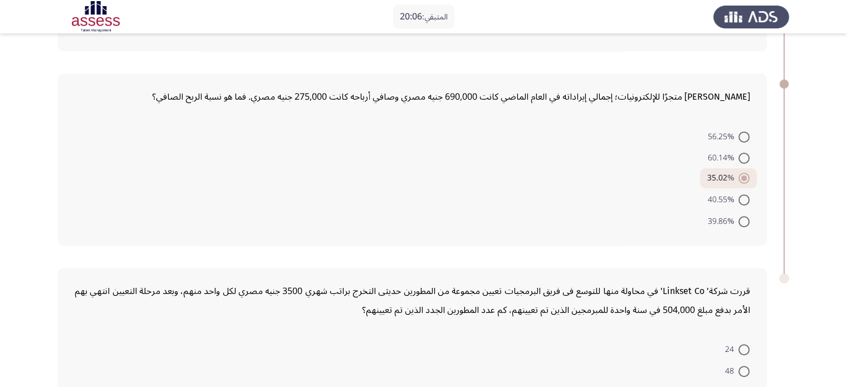
scroll to position [501, 0]
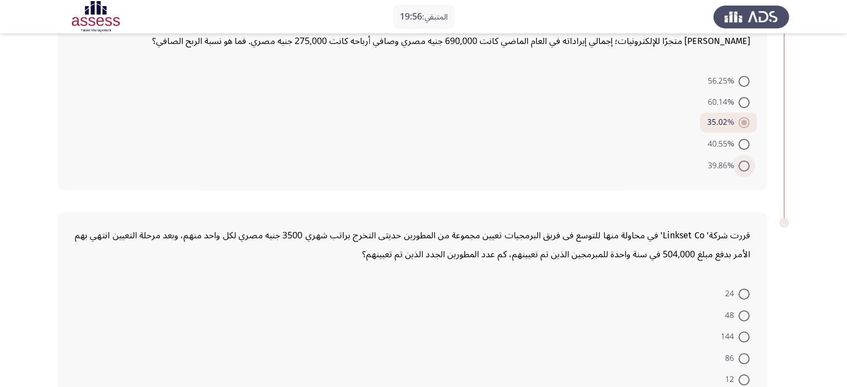
click at [745, 173] on label "39.86%" at bounding box center [729, 165] width 42 height 13
click at [745, 172] on input "39.86%" at bounding box center [743, 165] width 11 height 11
radio input "true"
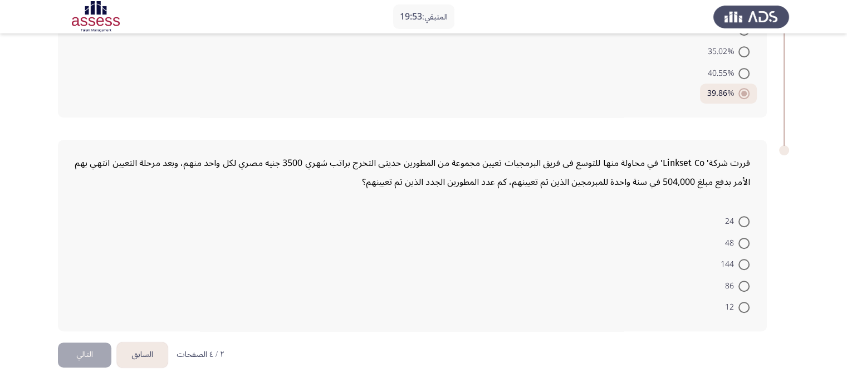
scroll to position [588, 0]
click at [744, 304] on span at bounding box center [743, 307] width 11 height 11
click at [744, 304] on input "12" at bounding box center [743, 307] width 11 height 11
radio input "true"
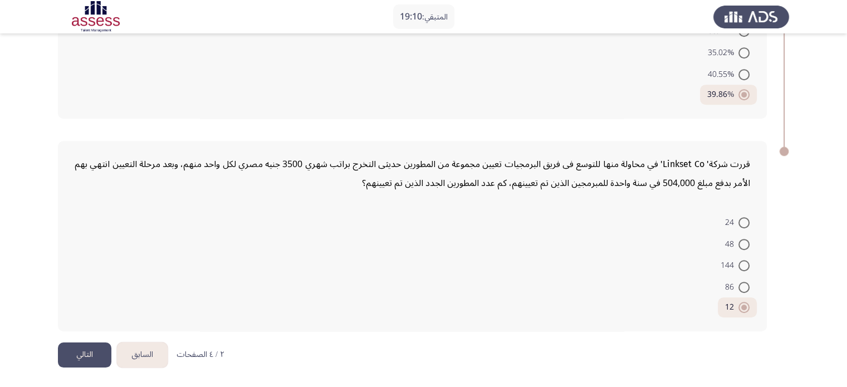
click at [75, 354] on button "التالي" at bounding box center [84, 355] width 53 height 25
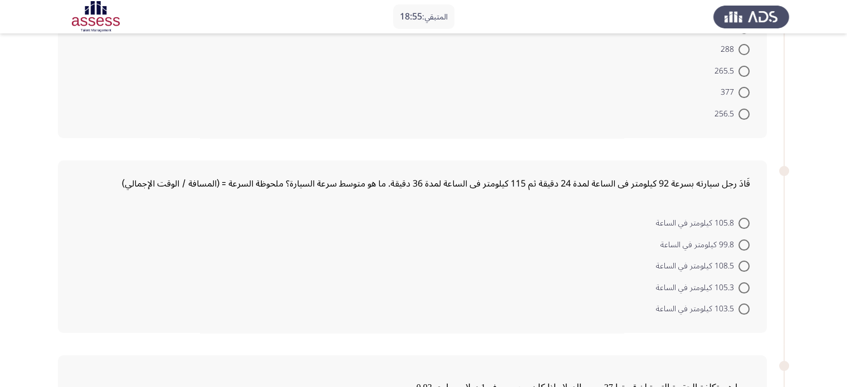
scroll to position [167, 0]
click at [745, 112] on span at bounding box center [743, 113] width 11 height 11
click at [745, 112] on input "256.5" at bounding box center [743, 113] width 11 height 11
radio input "true"
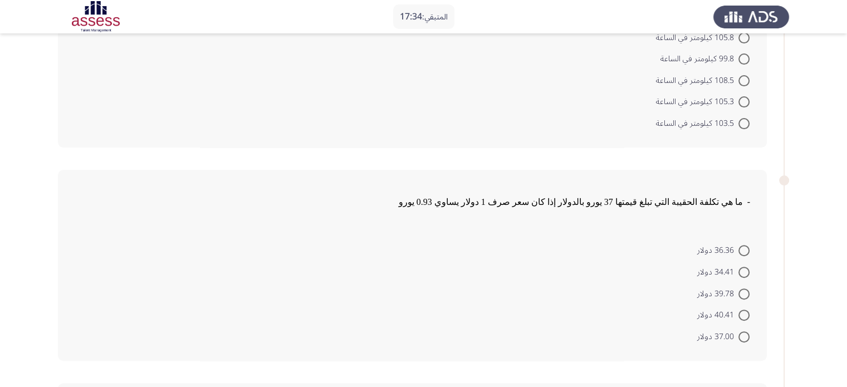
scroll to position [334, 0]
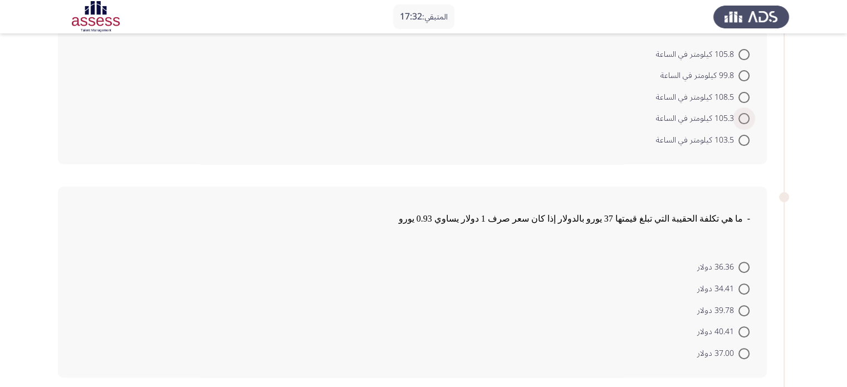
click at [744, 120] on span at bounding box center [743, 118] width 11 height 11
click at [744, 120] on input "105.3 كيلومتر في الساعة" at bounding box center [743, 118] width 11 height 11
radio input "true"
click at [745, 53] on span at bounding box center [743, 54] width 11 height 11
click at [745, 53] on input "105.8 كيلومتر في الساعة" at bounding box center [743, 54] width 11 height 11
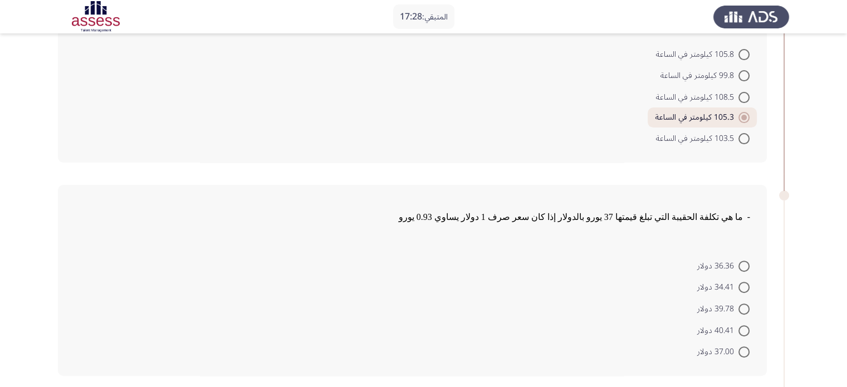
radio input "true"
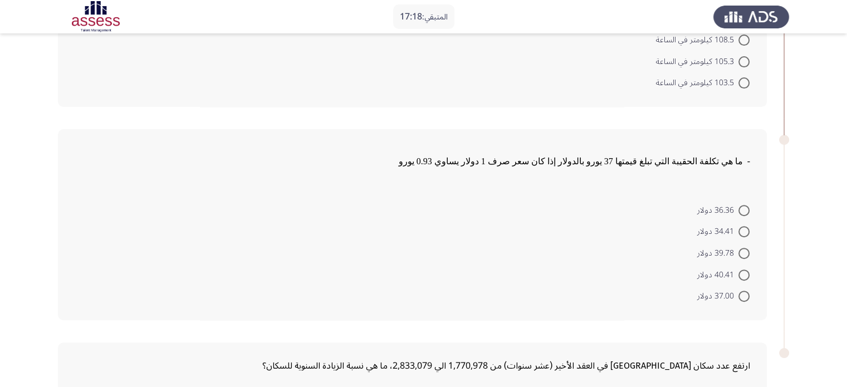
click at [750, 231] on mat-radio-button "34.41 دولار" at bounding box center [723, 232] width 67 height 22
click at [742, 231] on span at bounding box center [743, 231] width 11 height 11
click at [742, 231] on input "34.41 دولار" at bounding box center [743, 231] width 11 height 11
radio input "true"
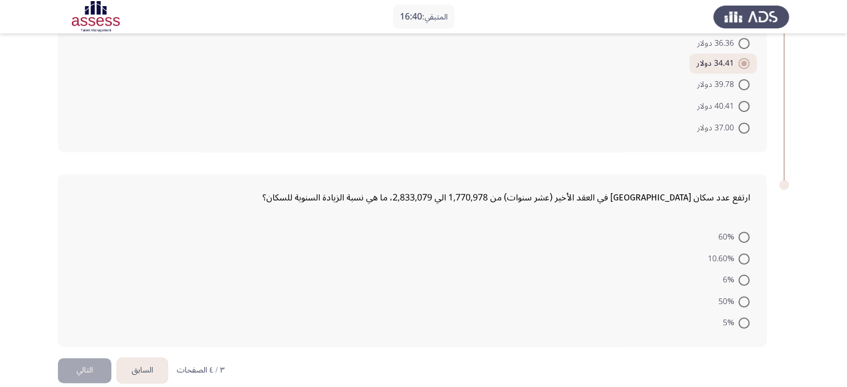
scroll to position [568, 0]
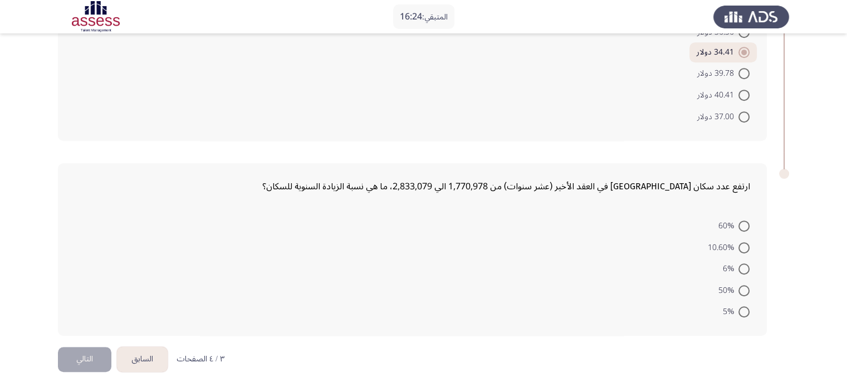
click at [746, 221] on span at bounding box center [743, 226] width 11 height 11
click at [746, 221] on input "60%" at bounding box center [743, 226] width 11 height 11
radio input "true"
click at [746, 223] on span at bounding box center [744, 226] width 6 height 6
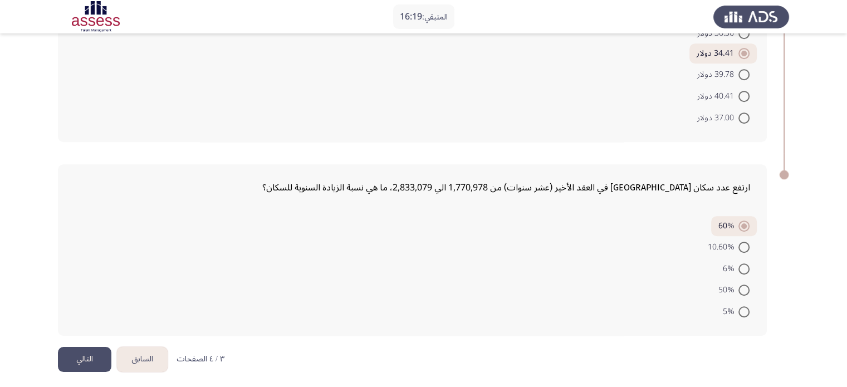
click at [746, 223] on input "60%" at bounding box center [743, 226] width 11 height 11
click at [745, 266] on span at bounding box center [743, 268] width 11 height 11
click at [745, 266] on input "6%" at bounding box center [743, 268] width 11 height 11
radio input "true"
click at [740, 306] on span at bounding box center [743, 311] width 11 height 11
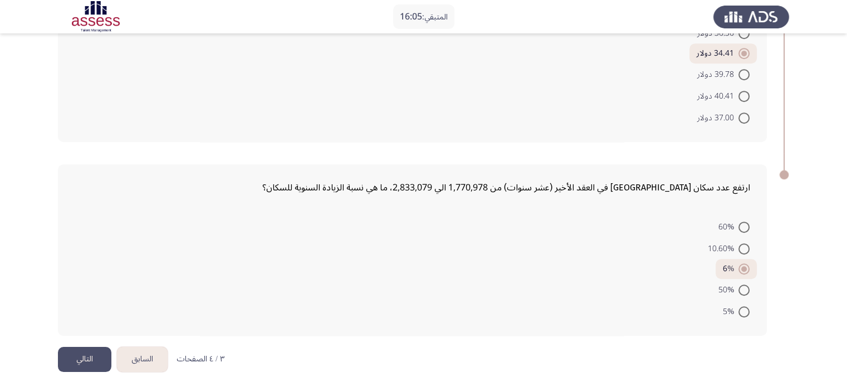
click at [740, 306] on input "5%" at bounding box center [743, 311] width 11 height 11
radio input "true"
click at [89, 350] on button "التالي" at bounding box center [84, 359] width 53 height 25
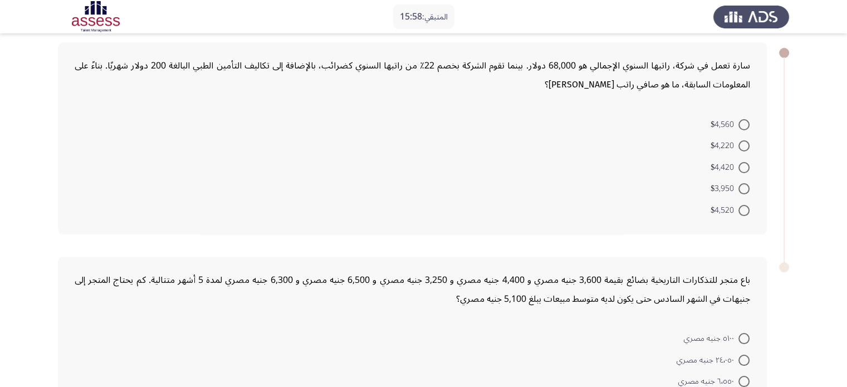
scroll to position [0, 0]
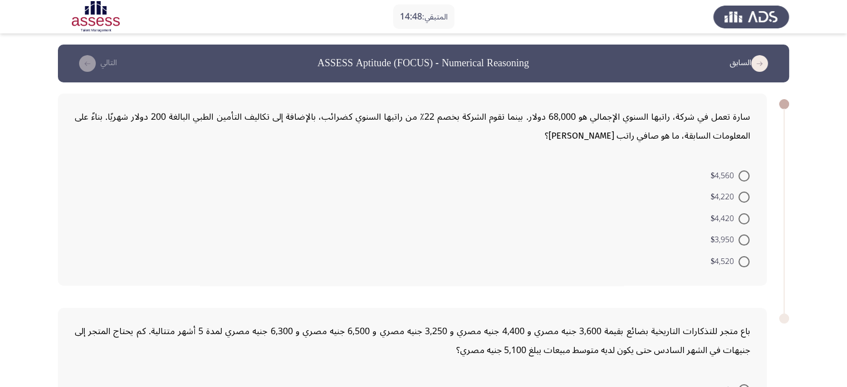
click at [741, 199] on span at bounding box center [743, 197] width 11 height 11
click at [741, 199] on input "$4,220" at bounding box center [743, 197] width 11 height 11
radio input "true"
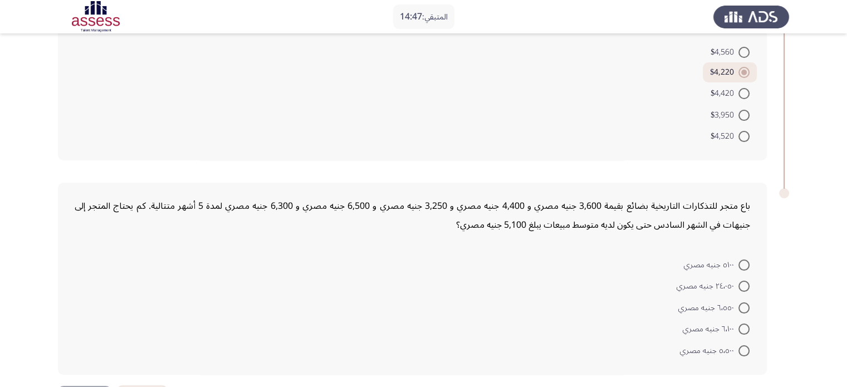
scroll to position [164, 0]
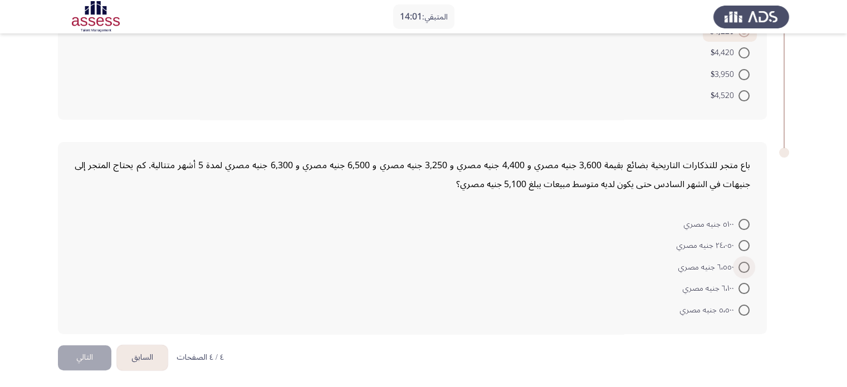
click at [741, 265] on span at bounding box center [743, 267] width 11 height 11
click at [741, 265] on input "٦٬٥٥٠ جنيه مصري" at bounding box center [743, 267] width 11 height 11
radio input "true"
click at [92, 355] on button "التالي" at bounding box center [84, 357] width 53 height 25
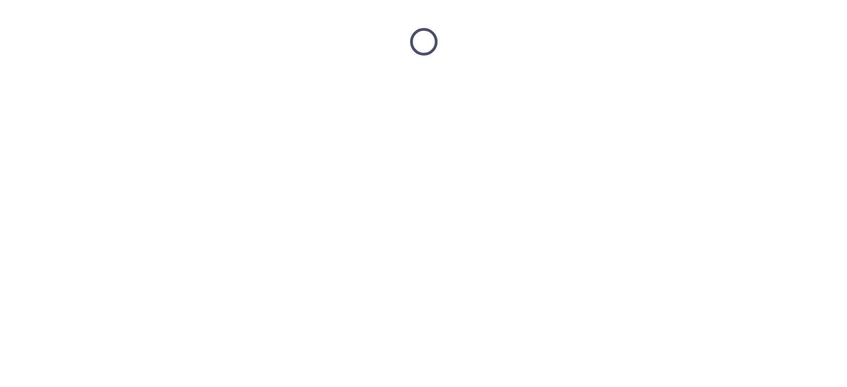
scroll to position [0, 0]
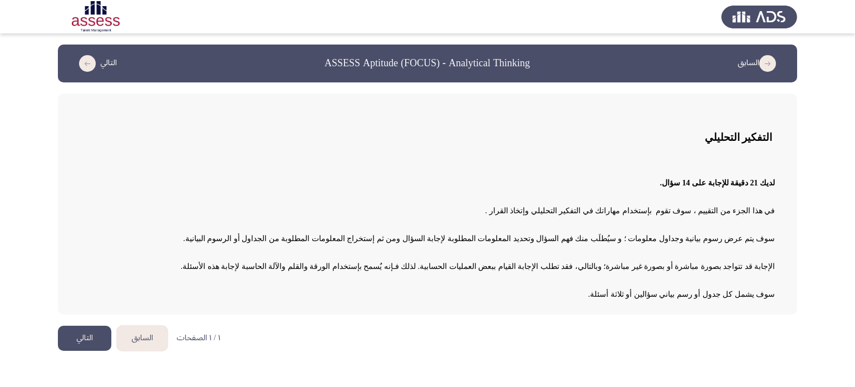
click at [90, 339] on button "التالي" at bounding box center [84, 338] width 53 height 25
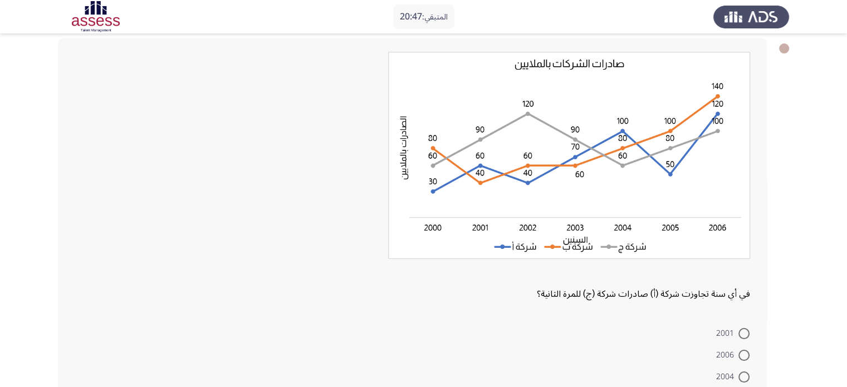
scroll to position [111, 0]
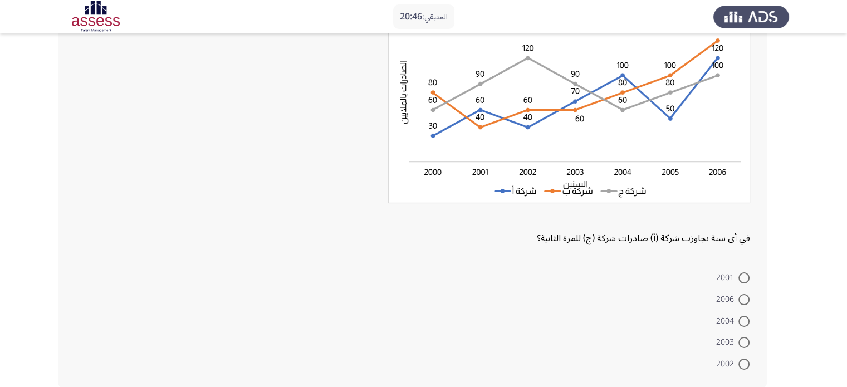
click at [744, 319] on span at bounding box center [743, 321] width 11 height 11
click at [744, 319] on input "2004" at bounding box center [743, 321] width 11 height 11
radio input "true"
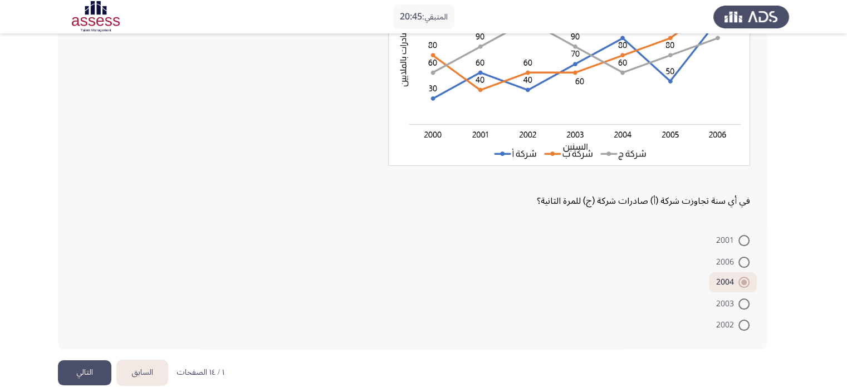
scroll to position [165, 0]
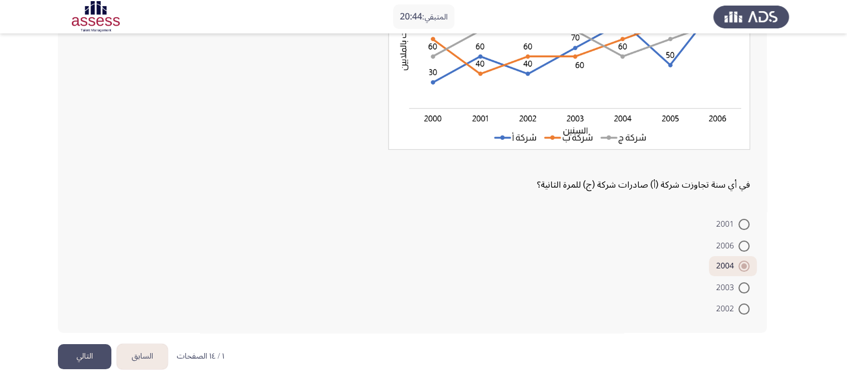
click at [83, 356] on button "التالي" at bounding box center [84, 356] width 53 height 25
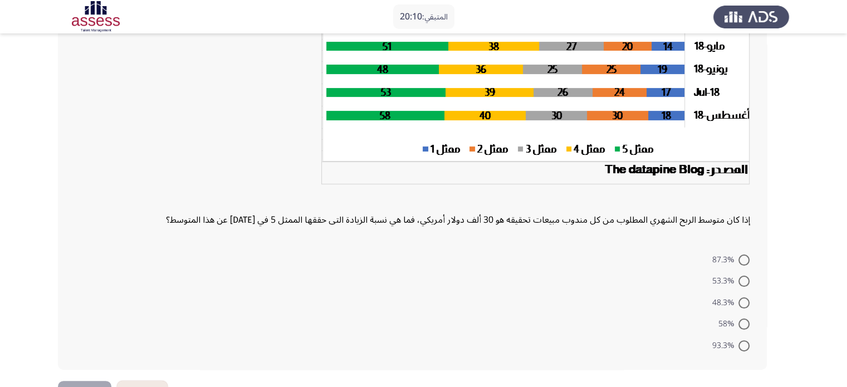
scroll to position [223, 0]
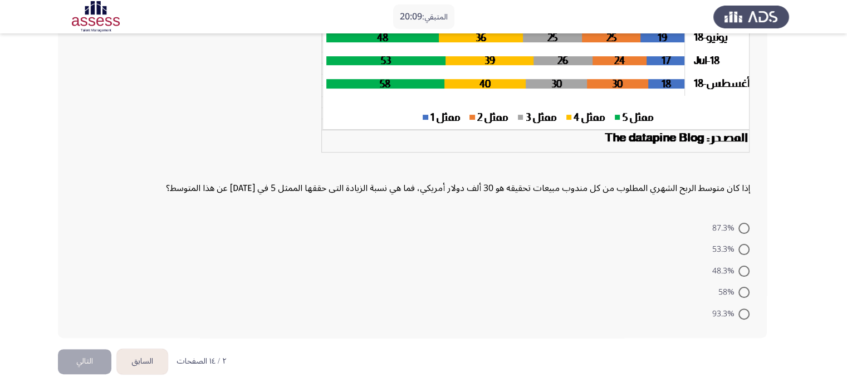
click at [746, 312] on span at bounding box center [743, 314] width 11 height 11
click at [746, 312] on input "93.3%" at bounding box center [743, 314] width 11 height 11
radio input "true"
click at [80, 354] on button "التالي" at bounding box center [84, 360] width 53 height 25
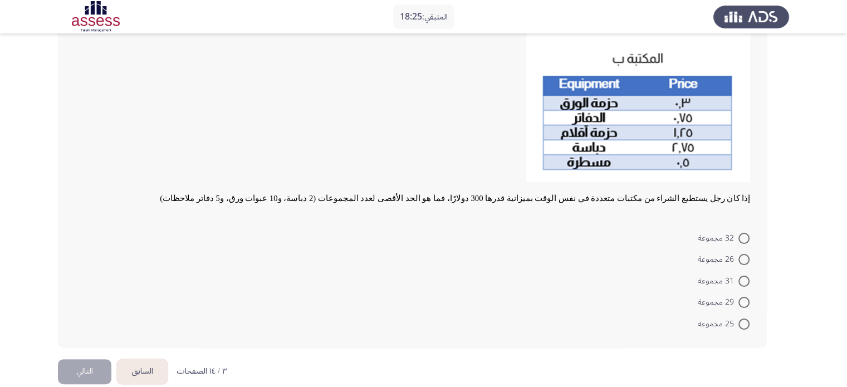
scroll to position [221, 0]
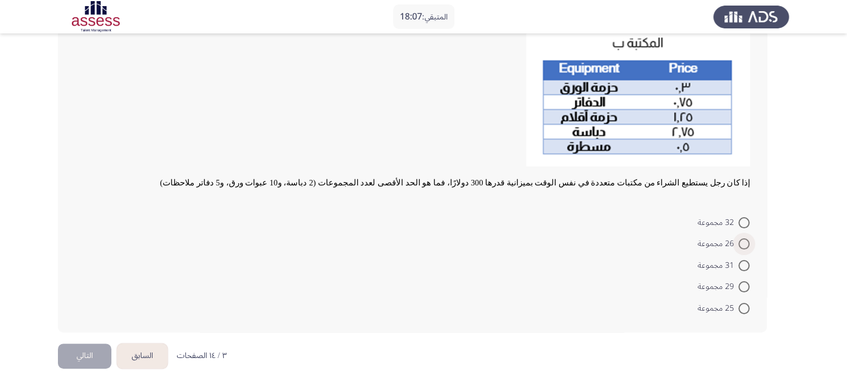
click at [738, 246] on span at bounding box center [743, 243] width 11 height 11
click at [738, 246] on input "26 مجموعة" at bounding box center [743, 243] width 11 height 11
radio input "true"
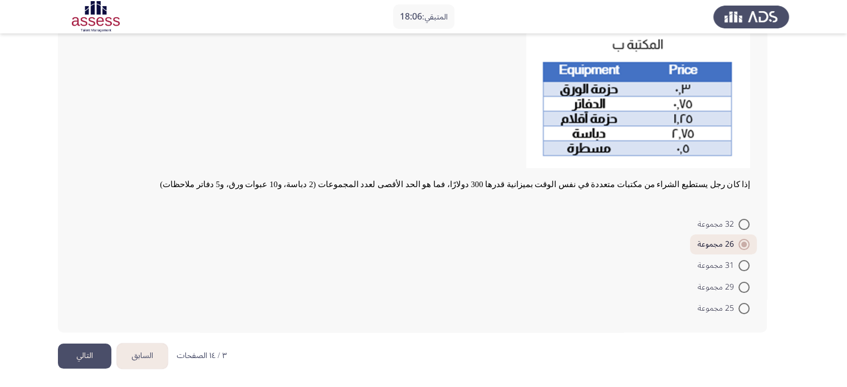
click at [97, 355] on button "التالي" at bounding box center [84, 356] width 53 height 25
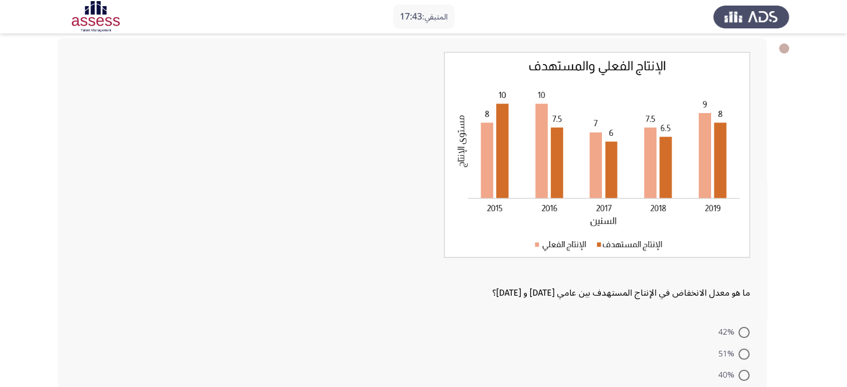
scroll to position [111, 0]
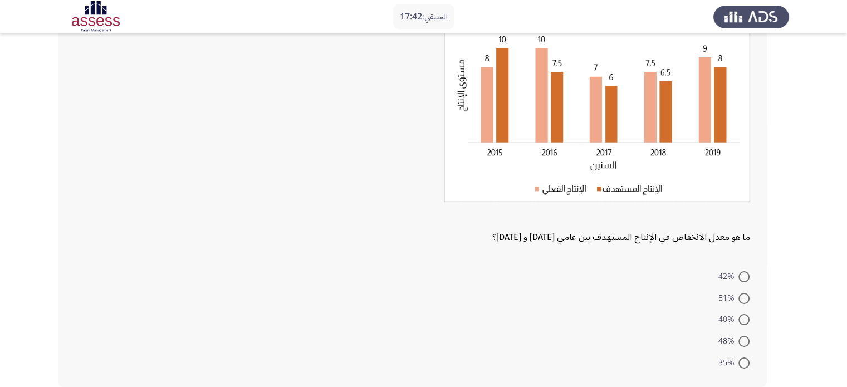
click at [749, 316] on span at bounding box center [743, 319] width 11 height 11
click at [749, 316] on input "40%" at bounding box center [743, 319] width 11 height 11
radio input "true"
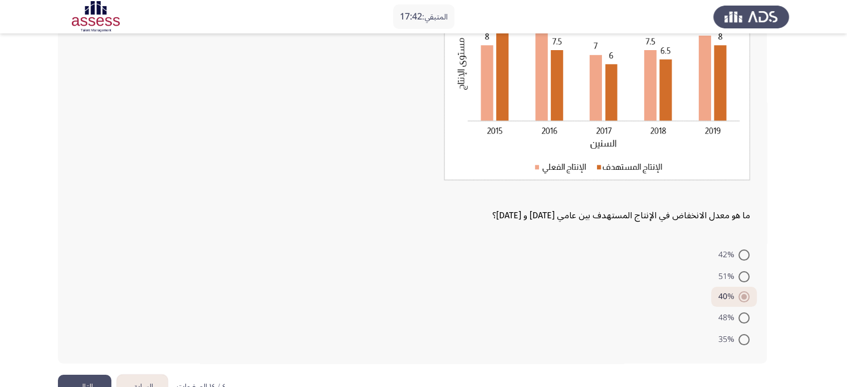
scroll to position [164, 0]
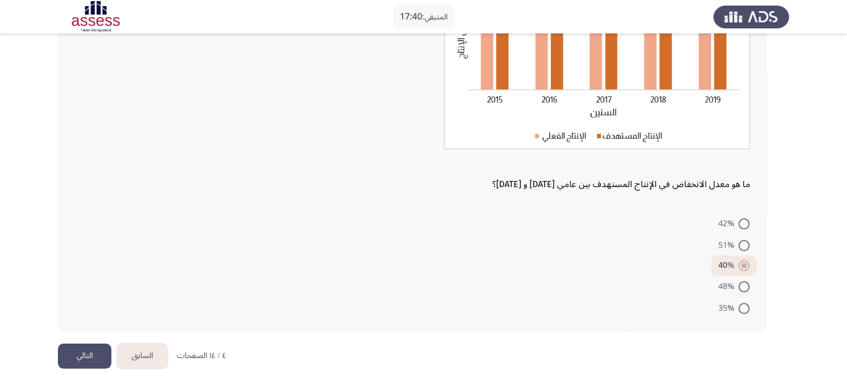
click at [68, 352] on button "التالي" at bounding box center [84, 356] width 53 height 25
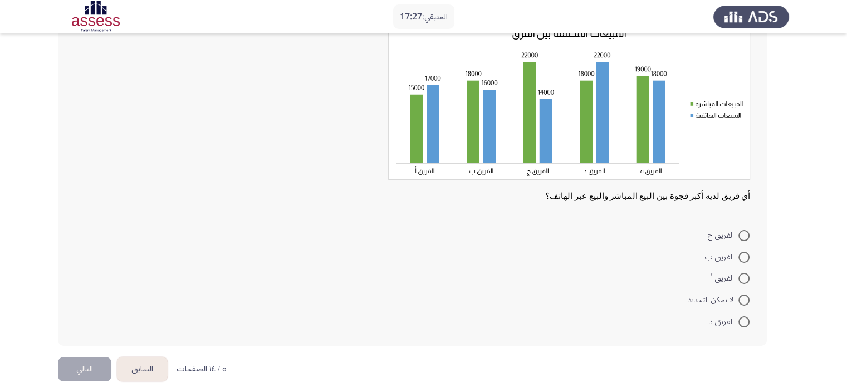
scroll to position [98, 0]
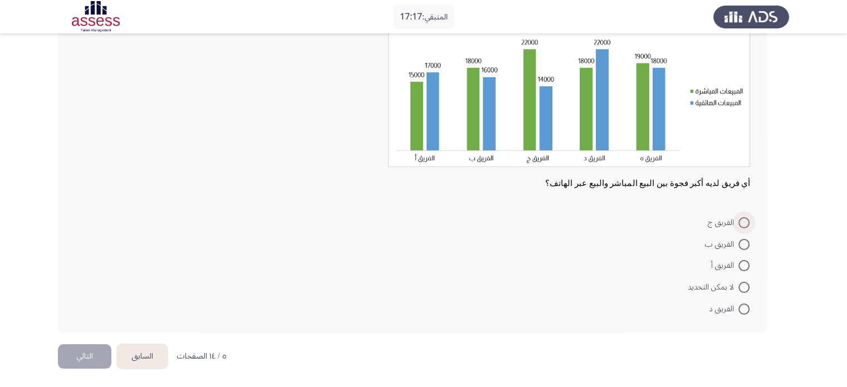
click at [745, 222] on span at bounding box center [743, 222] width 11 height 11
click at [745, 222] on input "الفريق ج" at bounding box center [743, 222] width 11 height 11
radio input "true"
click at [84, 353] on button "التالي" at bounding box center [84, 356] width 53 height 25
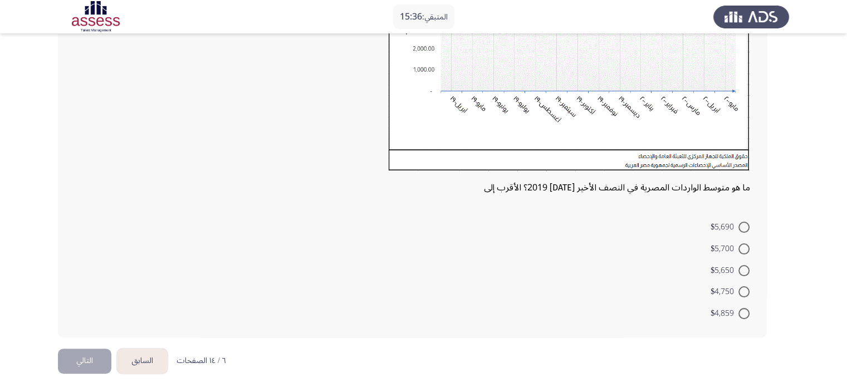
scroll to position [225, 0]
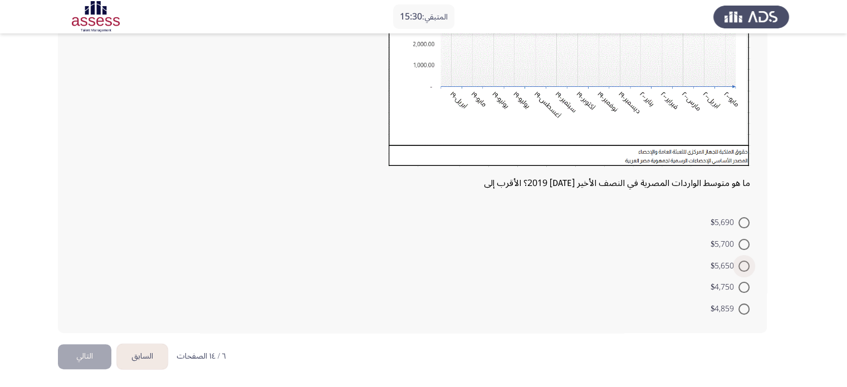
click at [741, 262] on span at bounding box center [743, 266] width 11 height 11
click at [741, 262] on input "$5,650" at bounding box center [743, 266] width 11 height 11
radio input "true"
click at [96, 349] on button "التالي" at bounding box center [84, 356] width 53 height 25
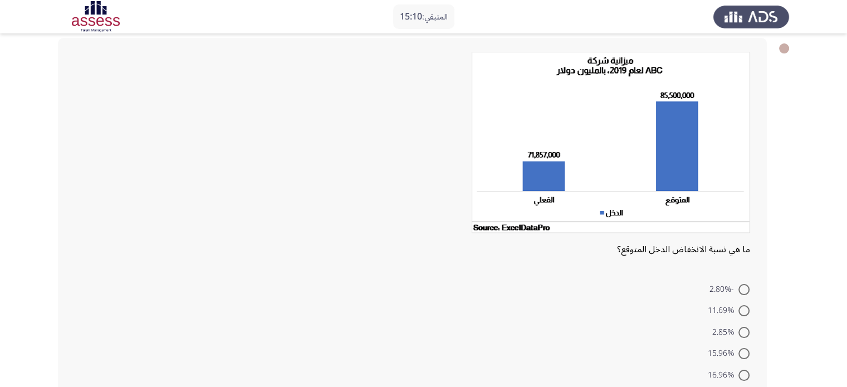
scroll to position [111, 0]
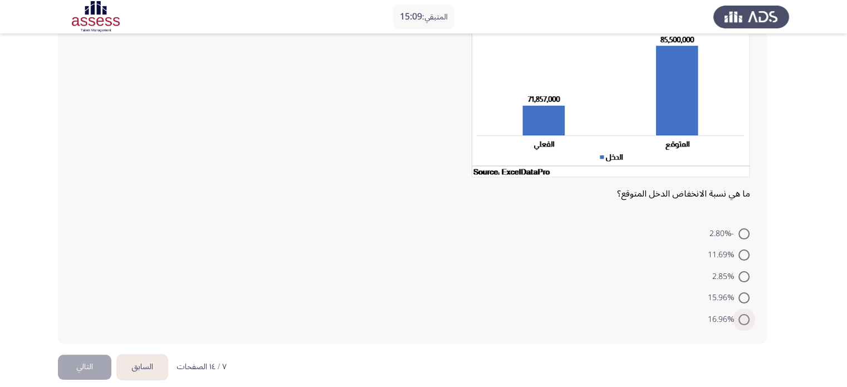
click at [746, 317] on span at bounding box center [743, 319] width 11 height 11
click at [746, 317] on input "16.96%" at bounding box center [743, 319] width 11 height 11
radio input "true"
click at [749, 256] on span at bounding box center [743, 255] width 11 height 11
click at [749, 256] on input "11.69%" at bounding box center [743, 255] width 11 height 11
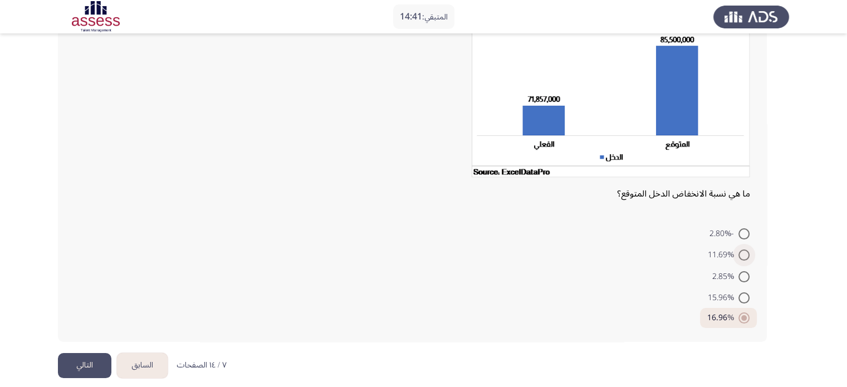
radio input "true"
click at [85, 365] on button "التالي" at bounding box center [84, 365] width 53 height 25
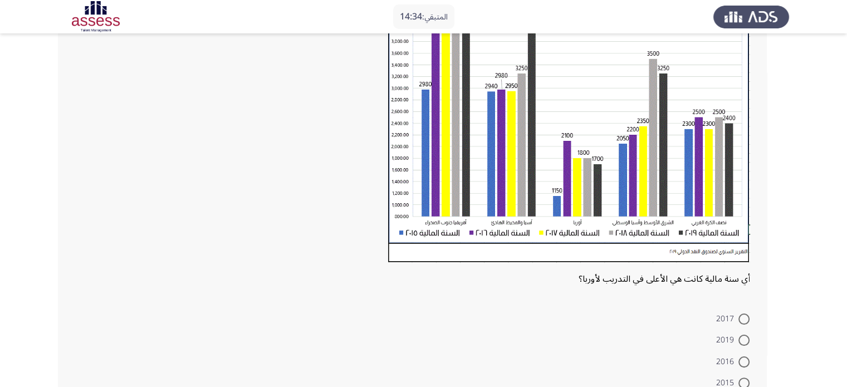
scroll to position [167, 0]
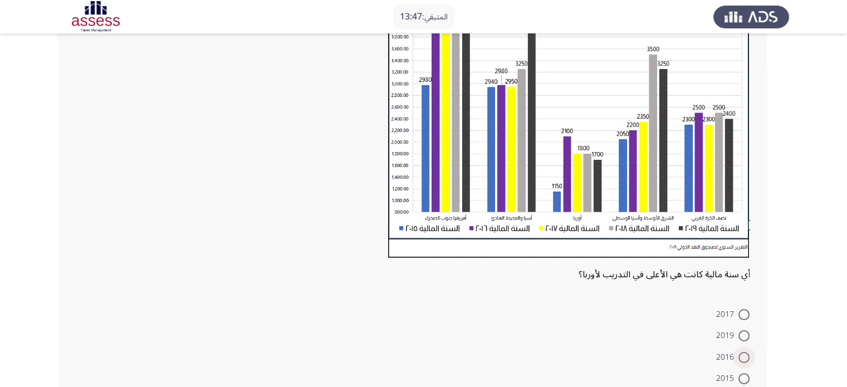
click at [744, 354] on span at bounding box center [743, 357] width 11 height 11
click at [744, 354] on input "2016" at bounding box center [743, 357] width 11 height 11
radio input "true"
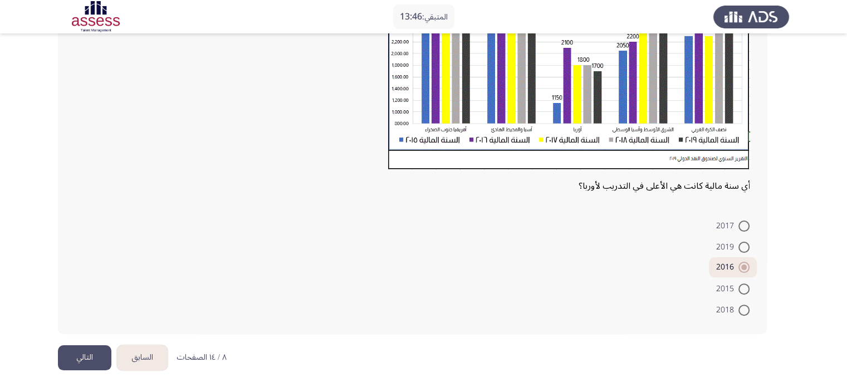
scroll to position [257, 0]
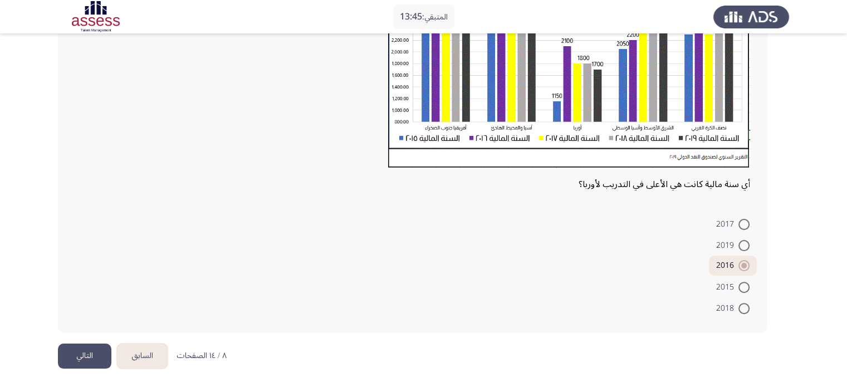
click at [91, 355] on button "التالي" at bounding box center [84, 356] width 53 height 25
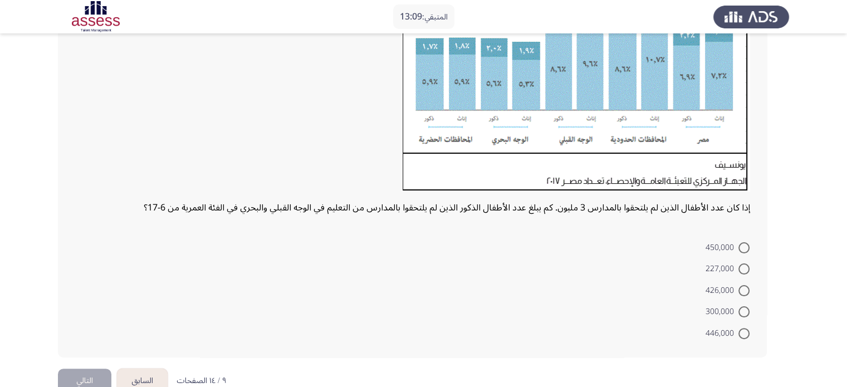
scroll to position [223, 0]
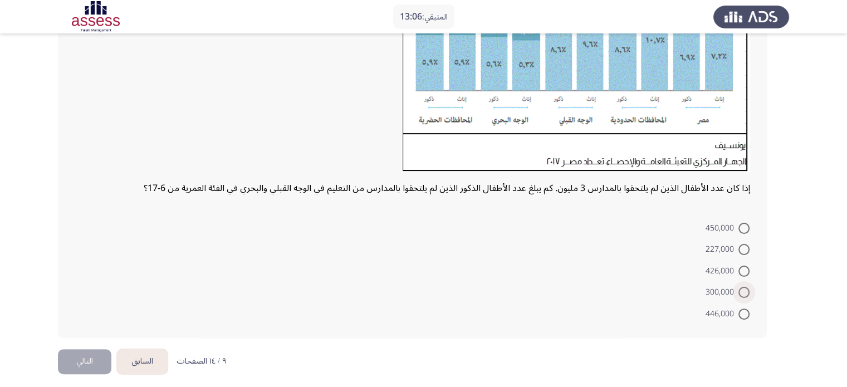
click at [745, 293] on span at bounding box center [743, 292] width 11 height 11
click at [745, 293] on input "300,000" at bounding box center [743, 292] width 11 height 11
radio input "true"
click at [81, 357] on button "التالي" at bounding box center [84, 360] width 53 height 25
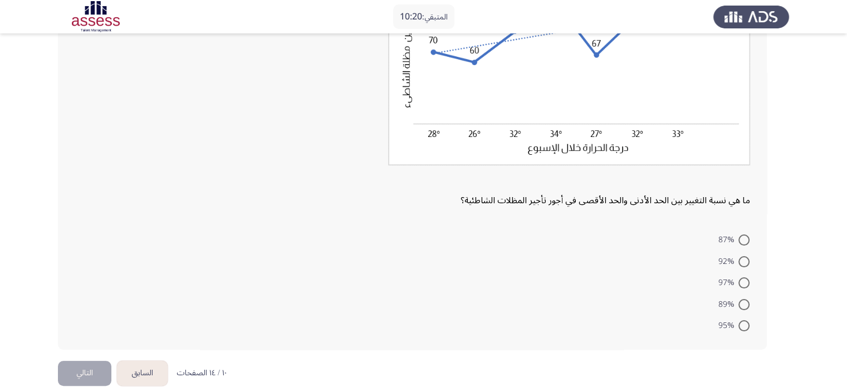
scroll to position [180, 0]
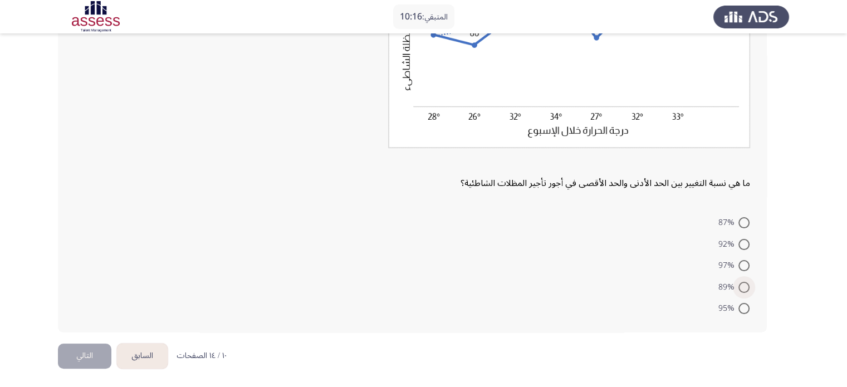
click at [745, 287] on span at bounding box center [743, 287] width 11 height 11
click at [745, 287] on input "89%" at bounding box center [743, 287] width 11 height 11
radio input "true"
click at [74, 354] on button "التالي" at bounding box center [84, 356] width 53 height 25
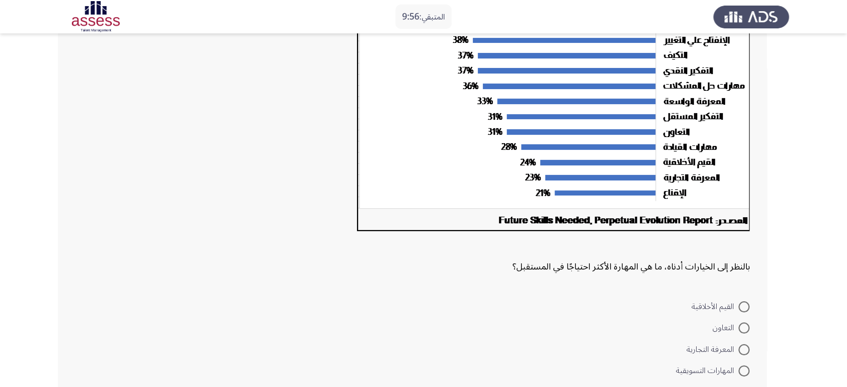
scroll to position [223, 0]
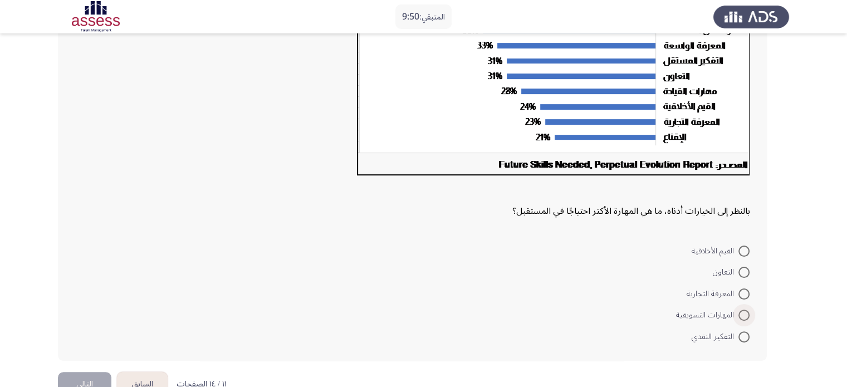
click at [738, 314] on span at bounding box center [743, 315] width 11 height 11
click at [738, 314] on input "المهارات التسويقية" at bounding box center [743, 315] width 11 height 11
radio input "true"
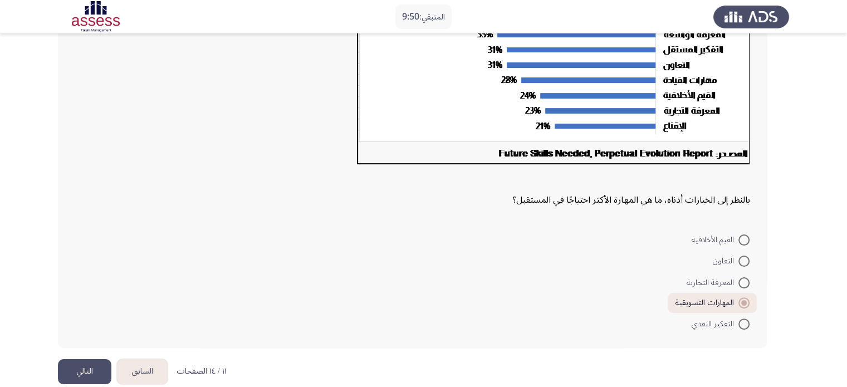
scroll to position [250, 0]
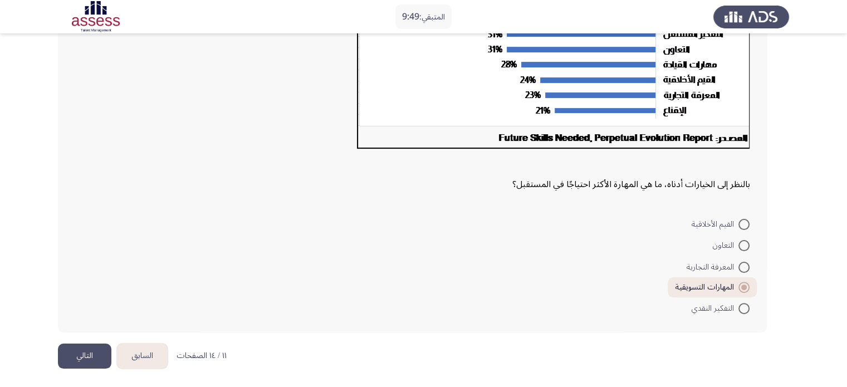
click at [85, 355] on button "التالي" at bounding box center [84, 356] width 53 height 25
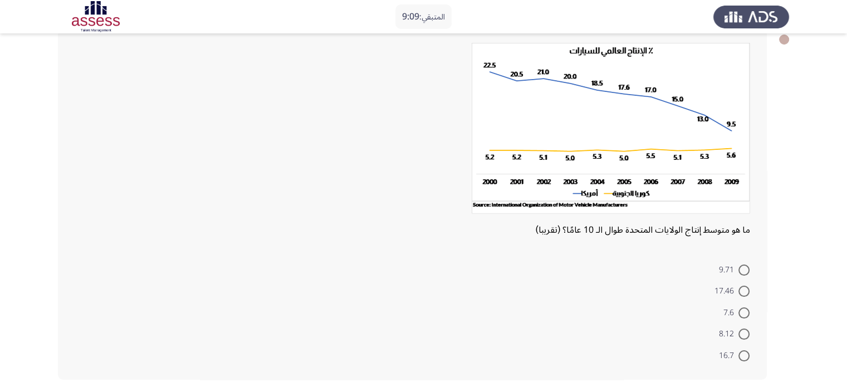
scroll to position [111, 0]
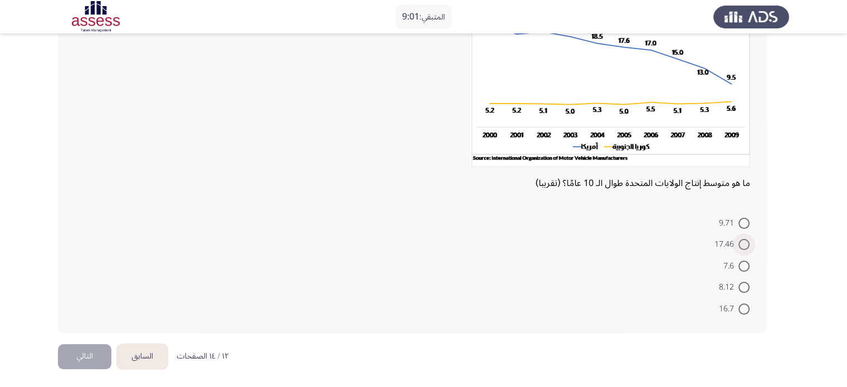
click at [746, 245] on span at bounding box center [743, 244] width 11 height 11
click at [746, 245] on input "17.46" at bounding box center [743, 244] width 11 height 11
radio input "true"
click at [89, 354] on button "التالي" at bounding box center [84, 356] width 53 height 25
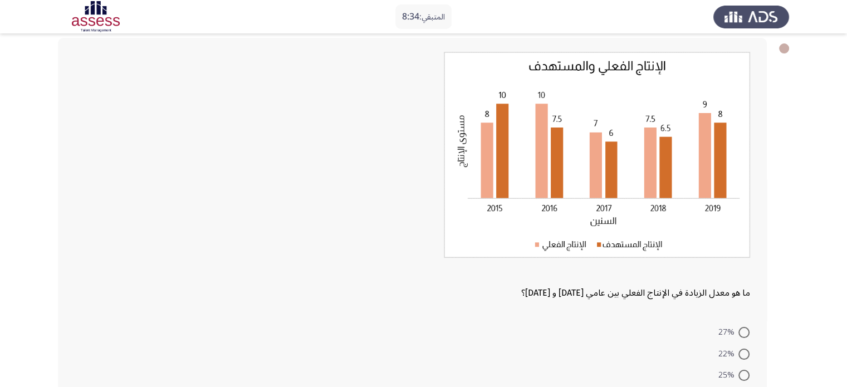
scroll to position [111, 0]
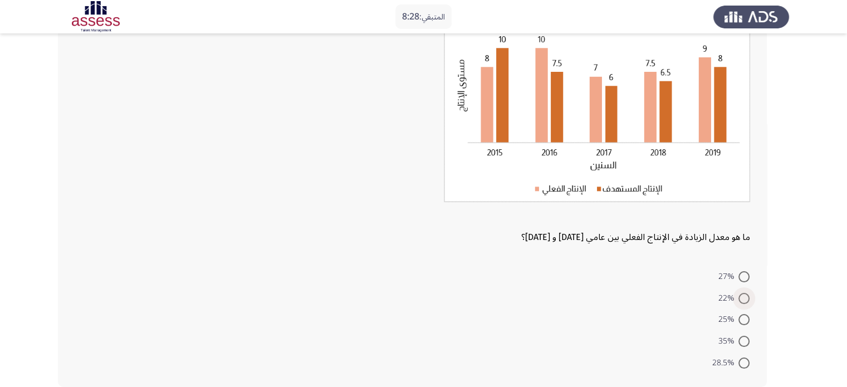
click at [742, 295] on span at bounding box center [743, 298] width 11 height 11
click at [742, 295] on input "22%" at bounding box center [743, 298] width 11 height 11
radio input "true"
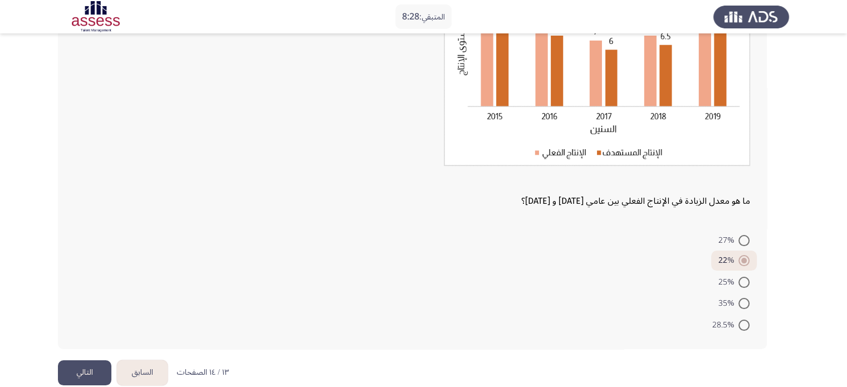
scroll to position [164, 0]
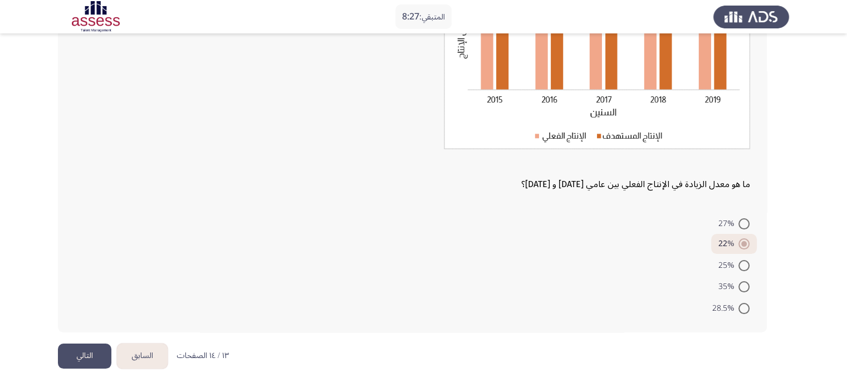
click at [62, 350] on button "التالي" at bounding box center [84, 356] width 53 height 25
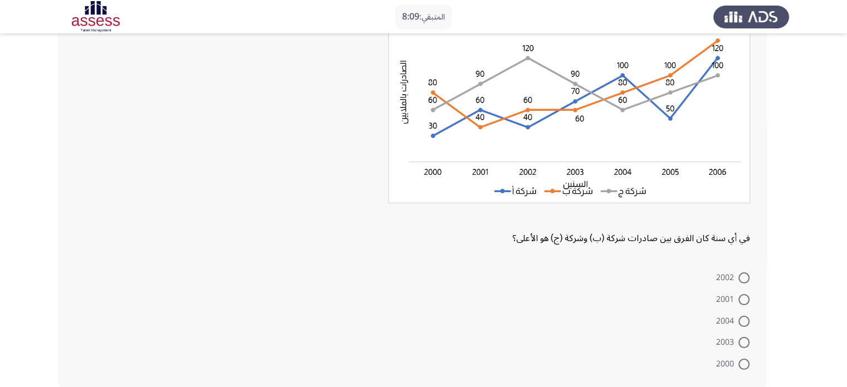
scroll to position [167, 0]
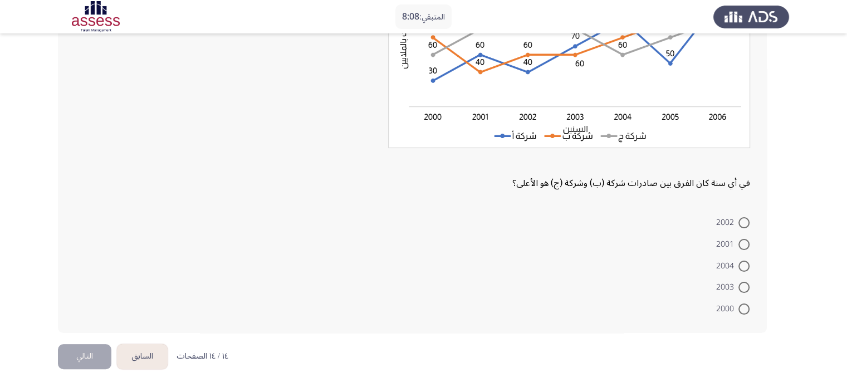
click at [741, 226] on span at bounding box center [743, 222] width 11 height 11
click at [741, 226] on input "2002" at bounding box center [743, 222] width 11 height 11
radio input "true"
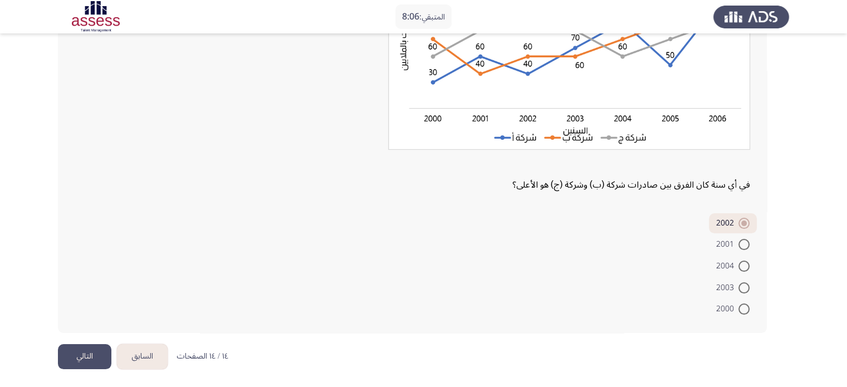
click at [84, 355] on button "التالي" at bounding box center [84, 356] width 53 height 25
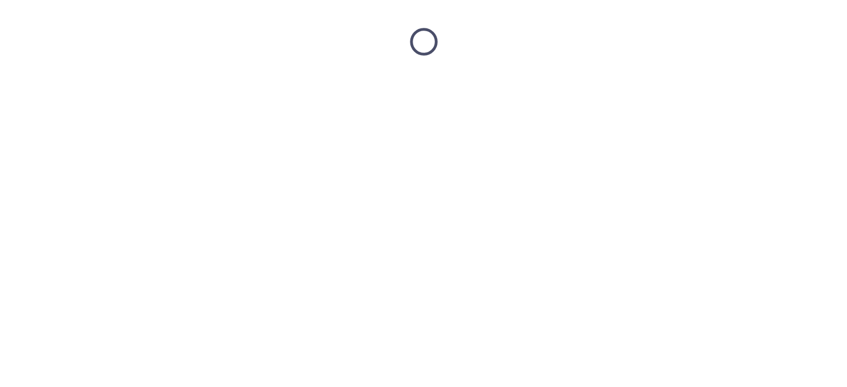
scroll to position [0, 0]
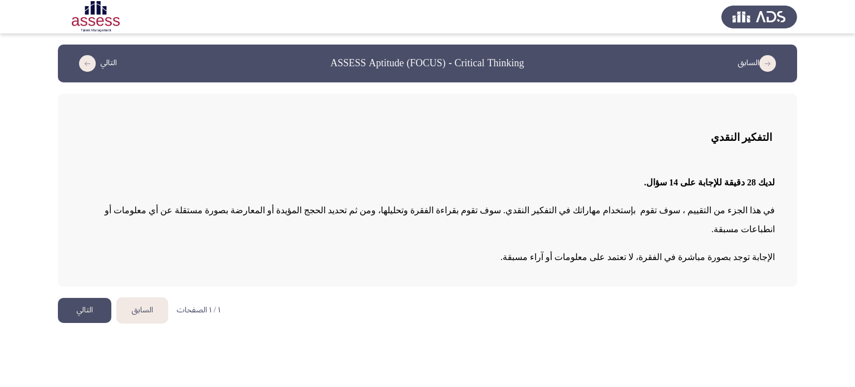
click at [87, 298] on button "التالي" at bounding box center [84, 310] width 53 height 25
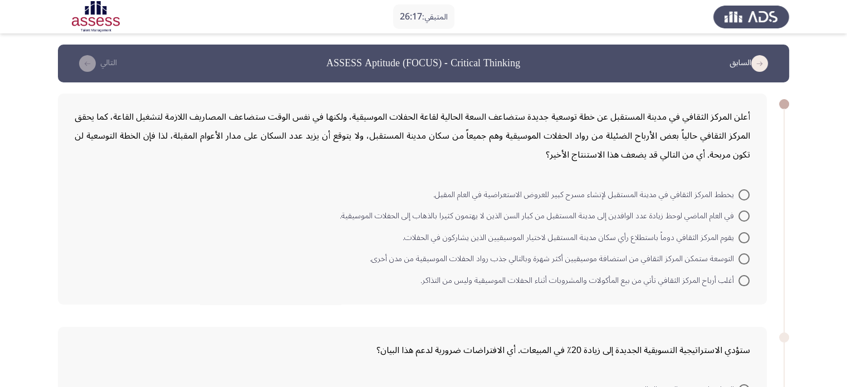
click at [747, 275] on span at bounding box center [743, 280] width 11 height 11
click at [747, 275] on input "أغلب أرباح المركز الثقافي تأتي من بيع المأكولات والمشروبات أثناء الحفلات الموسي…" at bounding box center [743, 280] width 11 height 11
radio input "true"
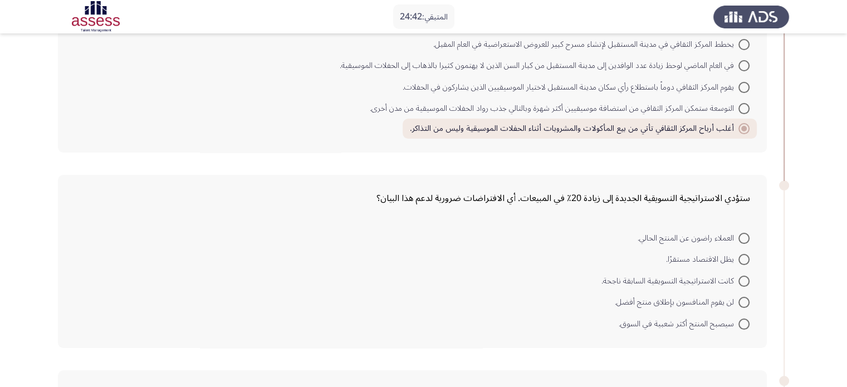
scroll to position [167, 0]
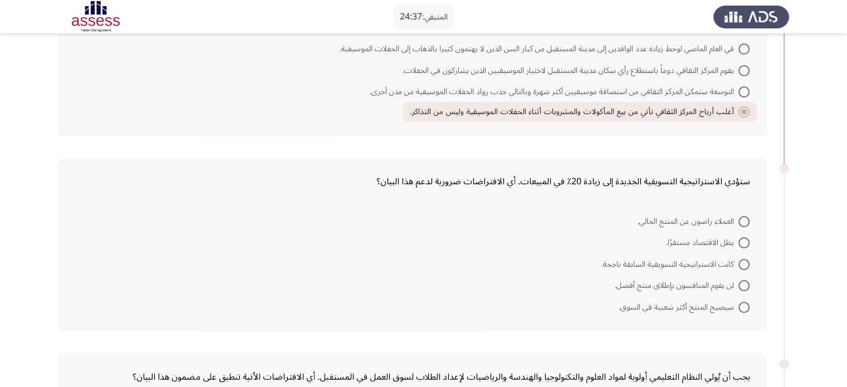
click at [741, 216] on span at bounding box center [743, 221] width 11 height 11
click at [741, 216] on input "العملاء راضون عن المنتج الحالي." at bounding box center [743, 221] width 11 height 11
radio input "true"
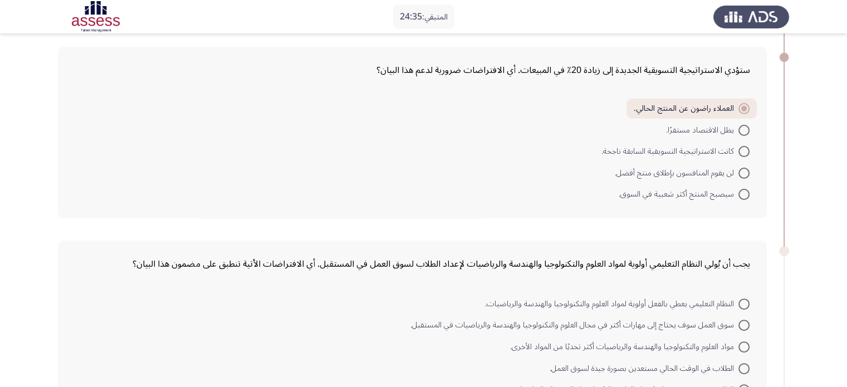
scroll to position [334, 0]
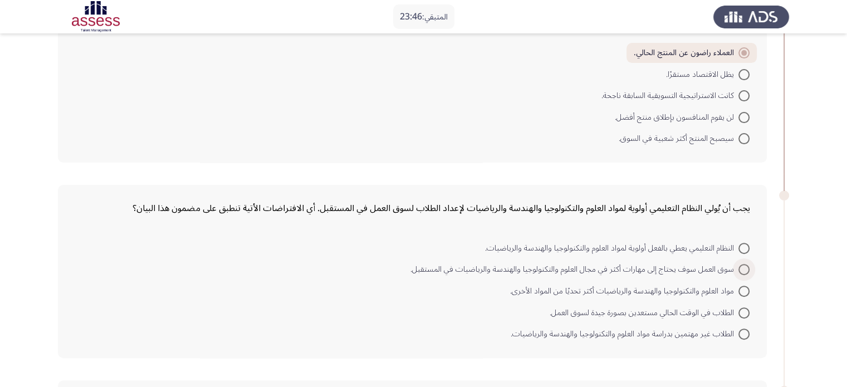
click at [740, 264] on span at bounding box center [743, 269] width 11 height 11
click at [740, 264] on input "سوق العمل سوف يحتاج إلى مهارات أكثر في مجال العلوم والتكنولوجيا والهندسة والريا…" at bounding box center [743, 269] width 11 height 11
radio input "true"
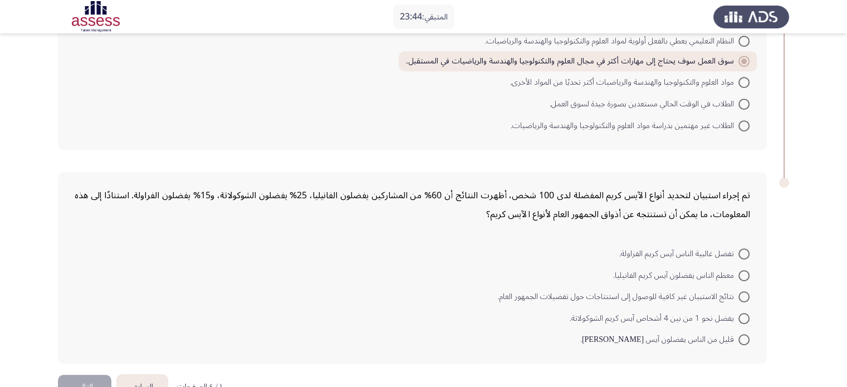
scroll to position [557, 0]
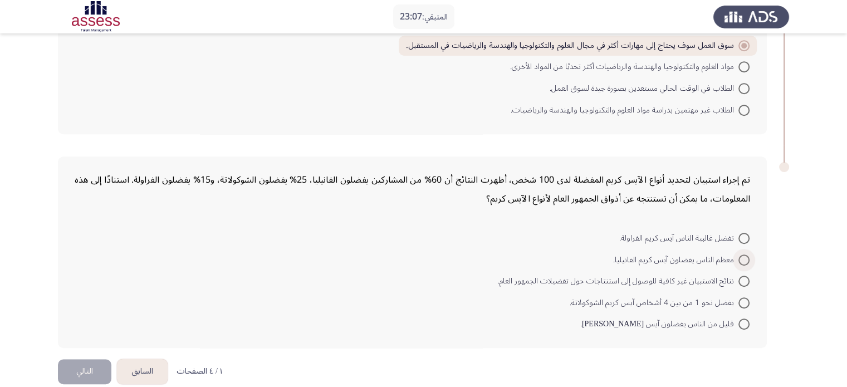
click at [745, 255] on span at bounding box center [743, 260] width 11 height 11
click at [745, 255] on input "معظم الناس يفضلون آيس كريم الفانيليا." at bounding box center [743, 260] width 11 height 11
radio input "true"
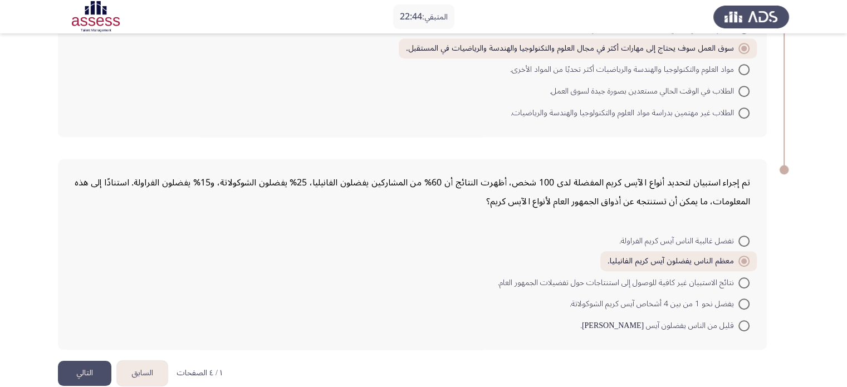
scroll to position [568, 0]
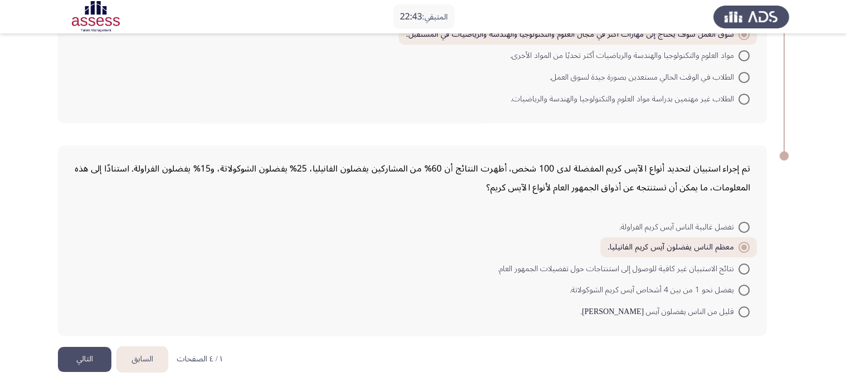
click at [84, 354] on button "التالي" at bounding box center [84, 359] width 53 height 25
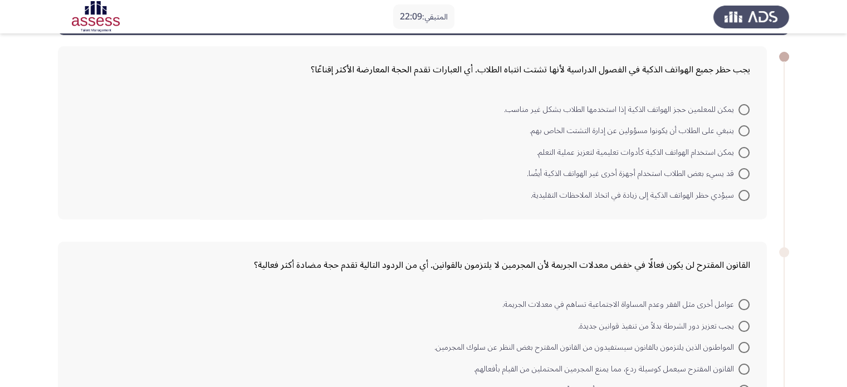
scroll to position [0, 0]
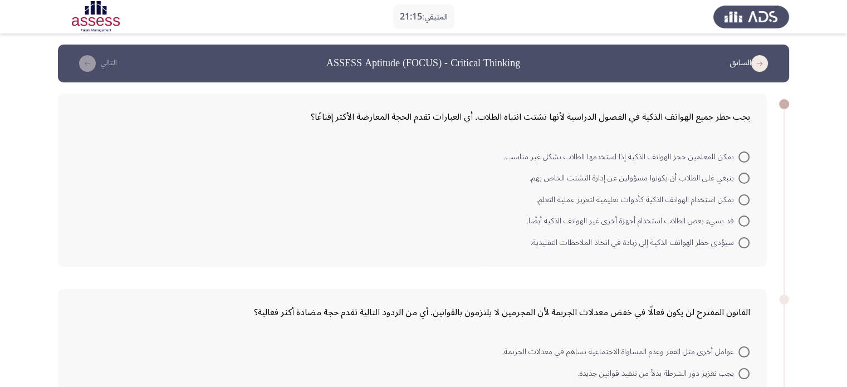
drag, startPoint x: 744, startPoint y: 239, endPoint x: 738, endPoint y: 243, distance: 6.0
click at [744, 239] on span at bounding box center [743, 242] width 11 height 11
click at [744, 239] on input "سيؤدي حظر الهواتف الذكية إلى زيادة في اتخاذ الملاحظات التقليدية." at bounding box center [743, 242] width 11 height 11
radio input "true"
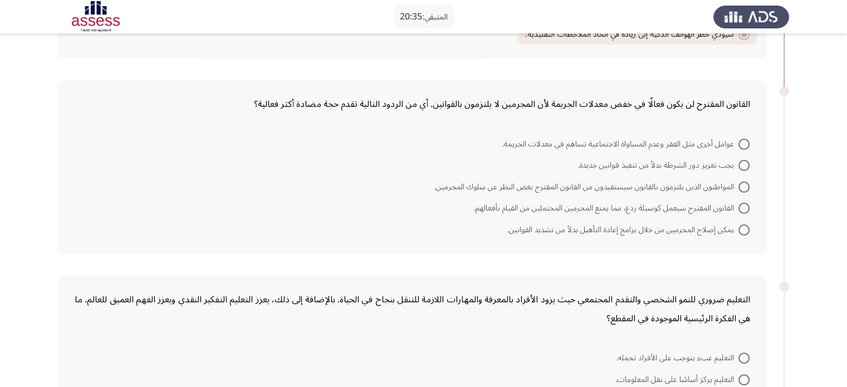
scroll to position [223, 0]
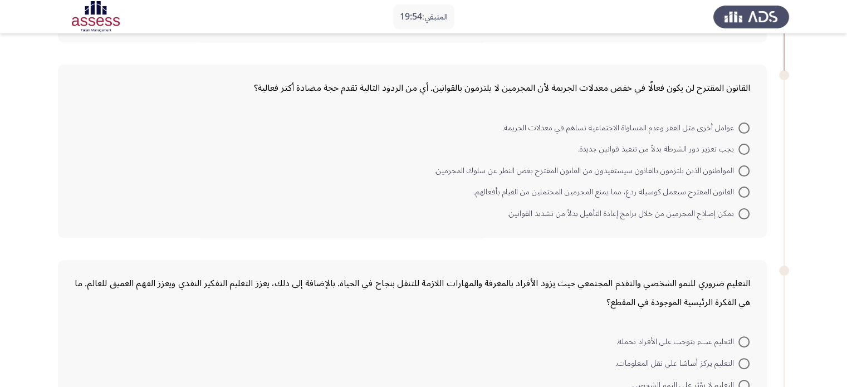
click at [742, 148] on span at bounding box center [743, 149] width 11 height 11
click at [742, 148] on input "يجب تعزيز دور الشرطة بدلاً من تنفيذ قوانين جديدة." at bounding box center [743, 149] width 11 height 11
radio input "true"
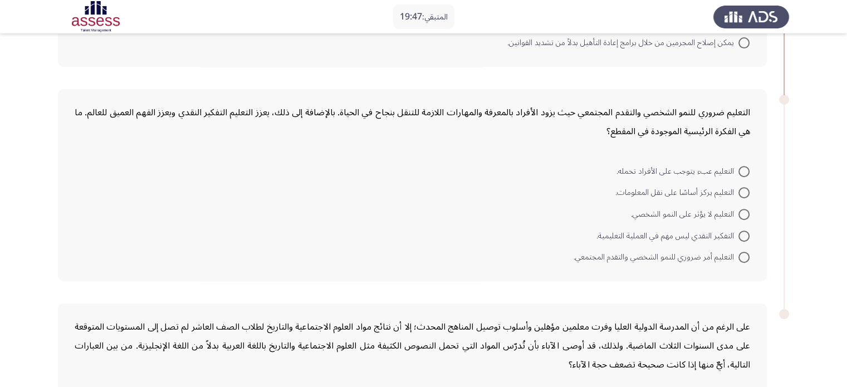
scroll to position [390, 0]
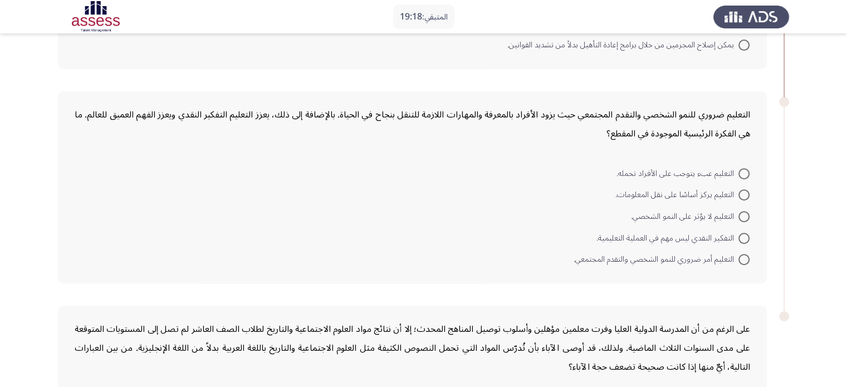
click at [744, 254] on span at bounding box center [743, 259] width 11 height 11
click at [744, 254] on input "التعليم أمر ضروري للنمو الشخصي والتقدم المجتمعي." at bounding box center [743, 259] width 11 height 11
radio input "true"
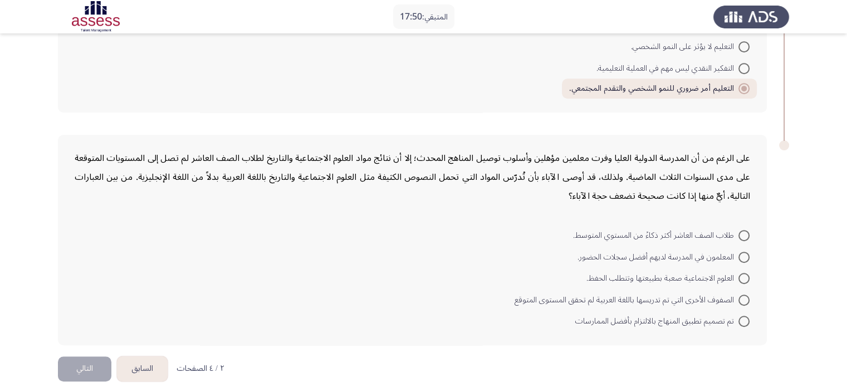
scroll to position [569, 0]
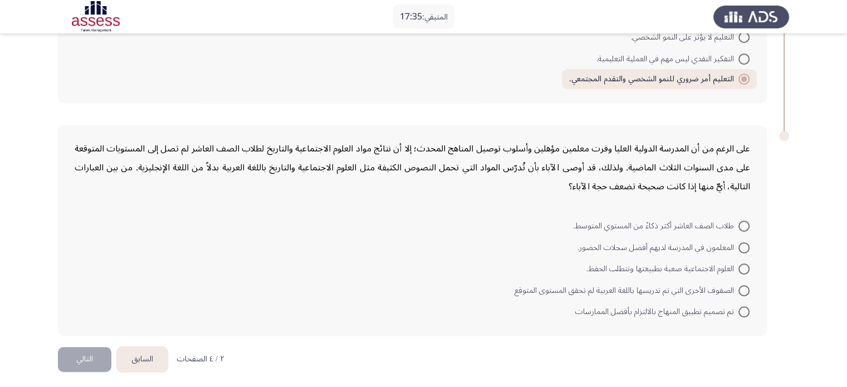
click at [737, 265] on span "العلوم الاجتماعية صعبة بطبيعتها وتتطلب الحفظ." at bounding box center [662, 268] width 152 height 13
click at [738, 265] on input "العلوم الاجتماعية صعبة بطبيعتها وتتطلب الحفظ." at bounding box center [743, 268] width 11 height 11
radio input "true"
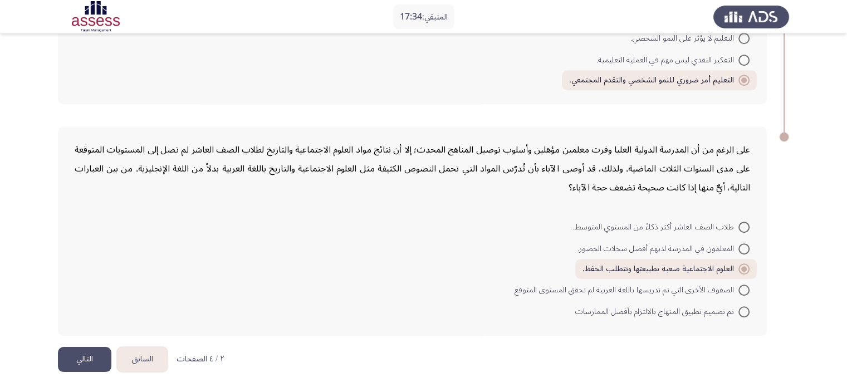
click at [75, 349] on button "التالي" at bounding box center [84, 359] width 53 height 25
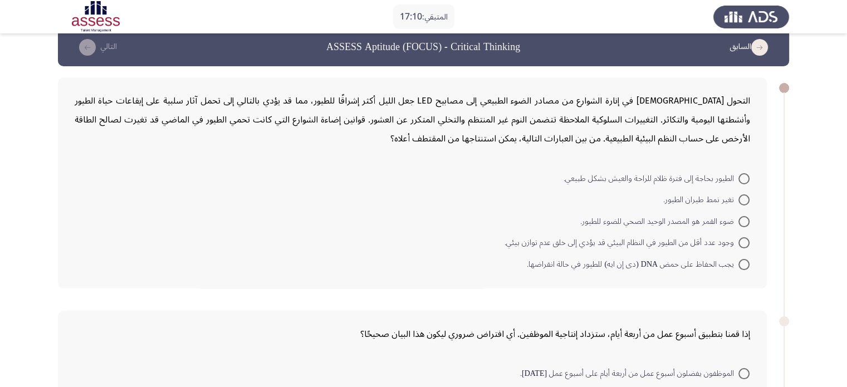
scroll to position [0, 0]
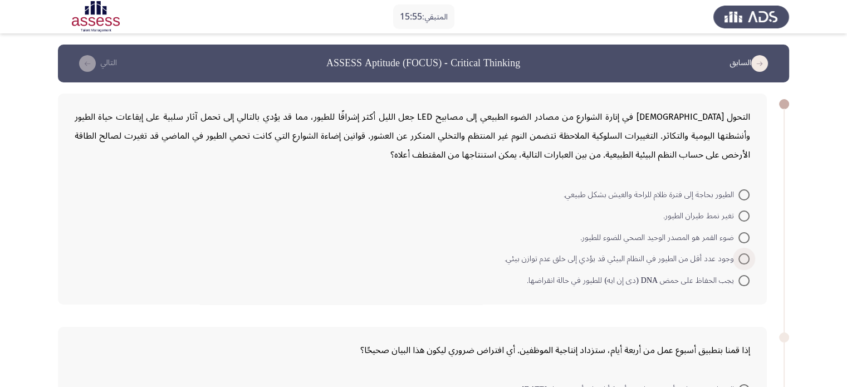
click at [744, 258] on span at bounding box center [743, 258] width 11 height 11
click at [744, 258] on input "وجود عدد أقل من الطيور في النظام البيئي قد يؤدي إلى خلق عدم توازن بيئي." at bounding box center [743, 258] width 11 height 11
radio input "true"
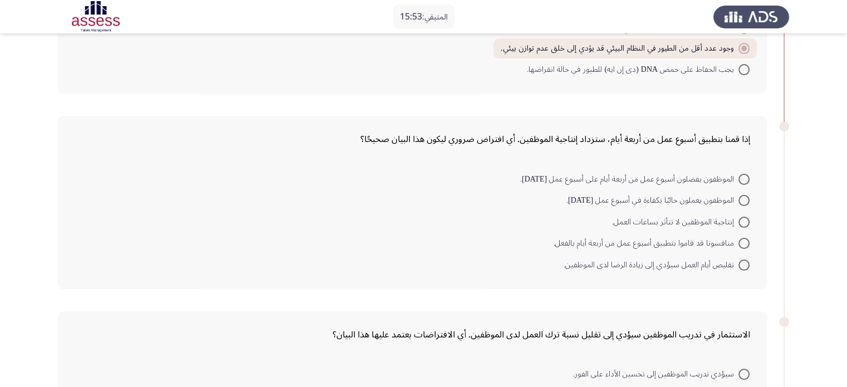
scroll to position [223, 0]
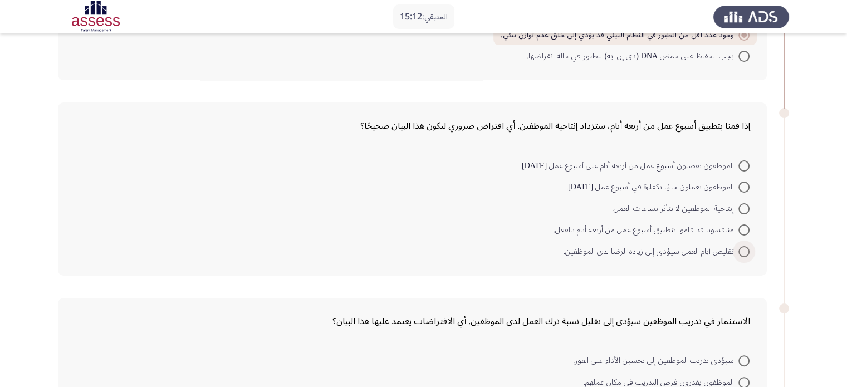
click at [616, 245] on span "تقليص أيام العمل سيؤدي إلى زيادة الرضا لدى الموظفين." at bounding box center [651, 251] width 175 height 13
click at [738, 246] on input "تقليص أيام العمل سيؤدي إلى زيادة الرضا لدى الموظفين." at bounding box center [743, 251] width 11 height 11
radio input "true"
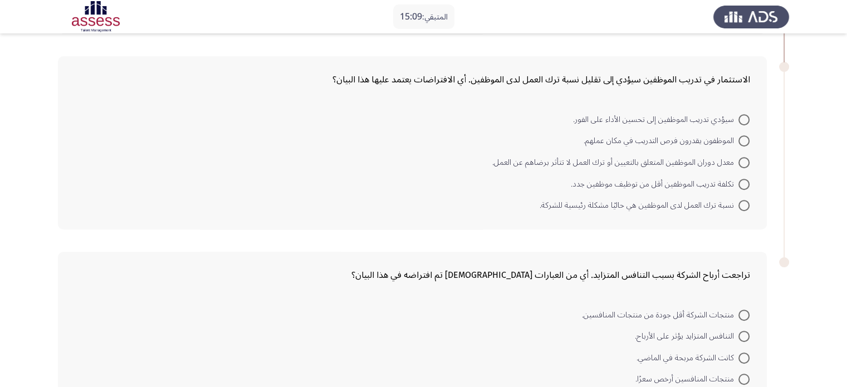
scroll to position [446, 0]
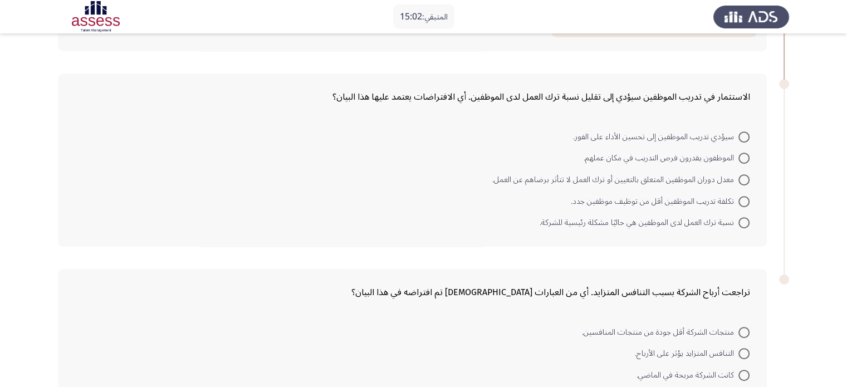
click at [629, 135] on span "سيؤدي تدريب الموظفين إلى تحسين الأداء على الفور." at bounding box center [655, 136] width 165 height 13
click at [738, 135] on input "سيؤدي تدريب الموظفين إلى تحسين الأداء على الفور." at bounding box center [743, 136] width 11 height 11
radio input "true"
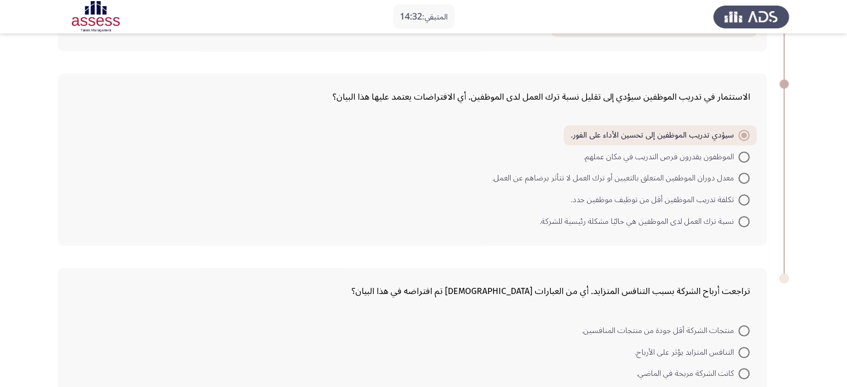
click at [723, 216] on span "نسبة ترك العمل لدى الموظفين هي حاليًا مشكلة رئيسية للشركة." at bounding box center [639, 221] width 199 height 13
click at [738, 216] on input "نسبة ترك العمل لدى الموظفين هي حاليًا مشكلة رئيسية للشركة." at bounding box center [743, 221] width 11 height 11
radio input "true"
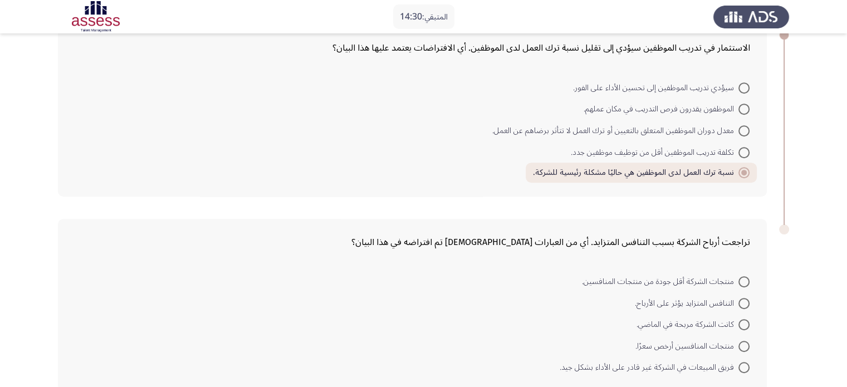
scroll to position [550, 0]
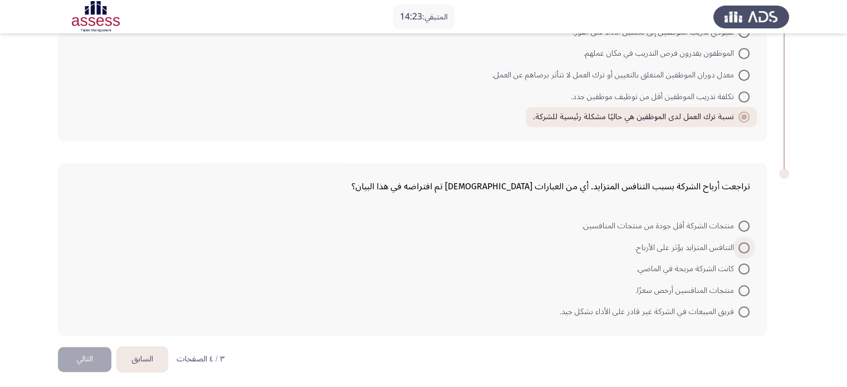
click at [740, 246] on span at bounding box center [743, 247] width 11 height 11
click at [740, 246] on input "التنافس المتزايد يؤثر على الأرباح." at bounding box center [743, 247] width 11 height 11
radio input "true"
click at [80, 360] on button "التالي" at bounding box center [84, 359] width 53 height 25
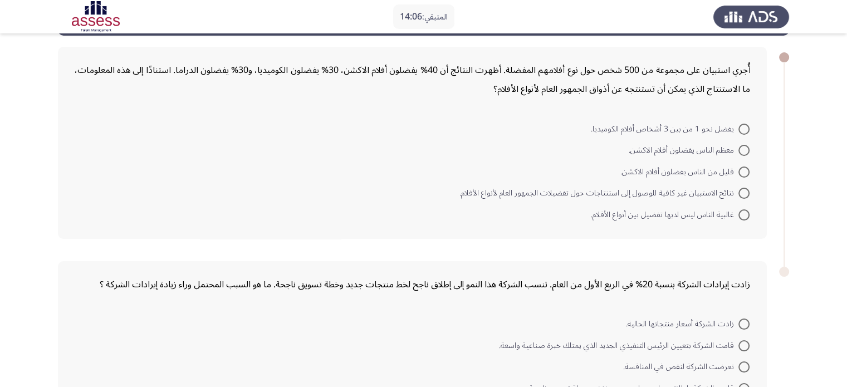
scroll to position [0, 0]
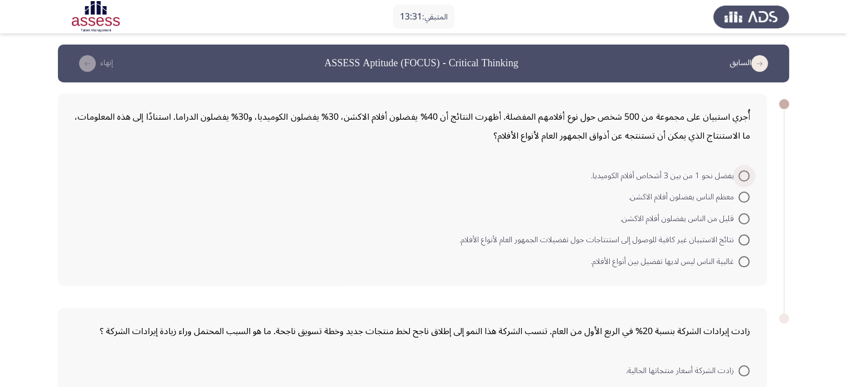
click at [742, 175] on span at bounding box center [743, 175] width 11 height 11
click at [742, 175] on input "يفضل نحو 1 من بين 3 أشخاص أفلام الكوميديا." at bounding box center [743, 175] width 11 height 11
radio input "true"
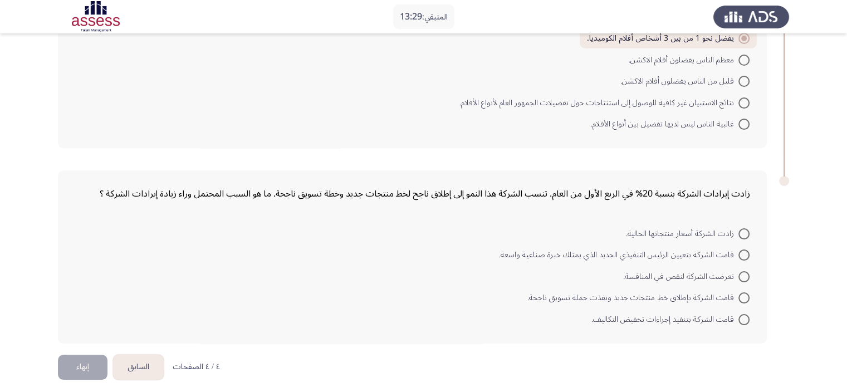
scroll to position [145, 0]
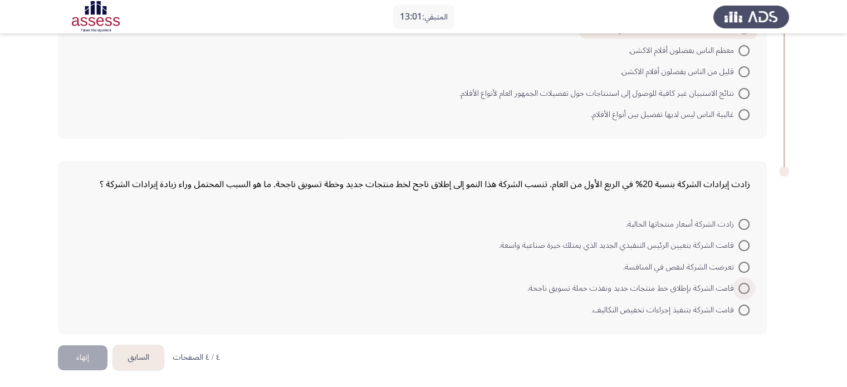
click at [571, 287] on span "قامت الشركة بإطلاق خط منتجات جديد ونفذت حملة تسويق ناجحة." at bounding box center [632, 288] width 211 height 13
click at [738, 287] on input "قامت الشركة بإطلاق خط منتجات جديد ونفذت حملة تسويق ناجحة." at bounding box center [743, 288] width 11 height 11
radio input "true"
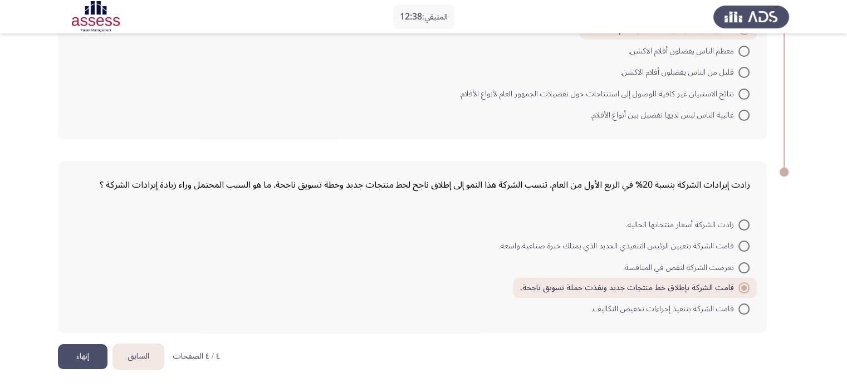
click at [87, 356] on button "إنهاء" at bounding box center [83, 356] width 50 height 25
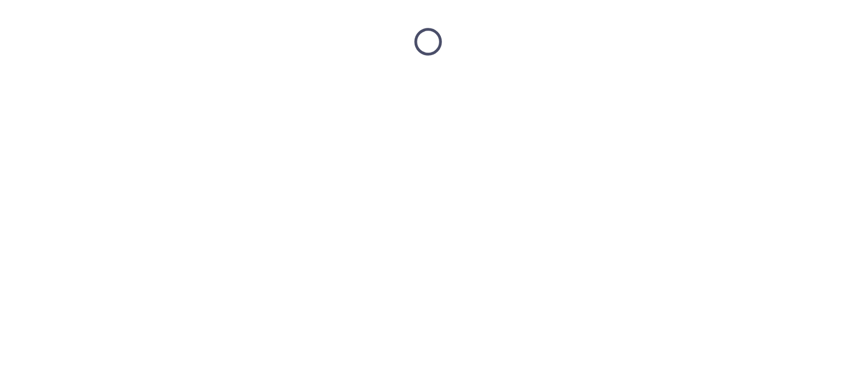
scroll to position [0, 0]
